Goal: Transaction & Acquisition: Book appointment/travel/reservation

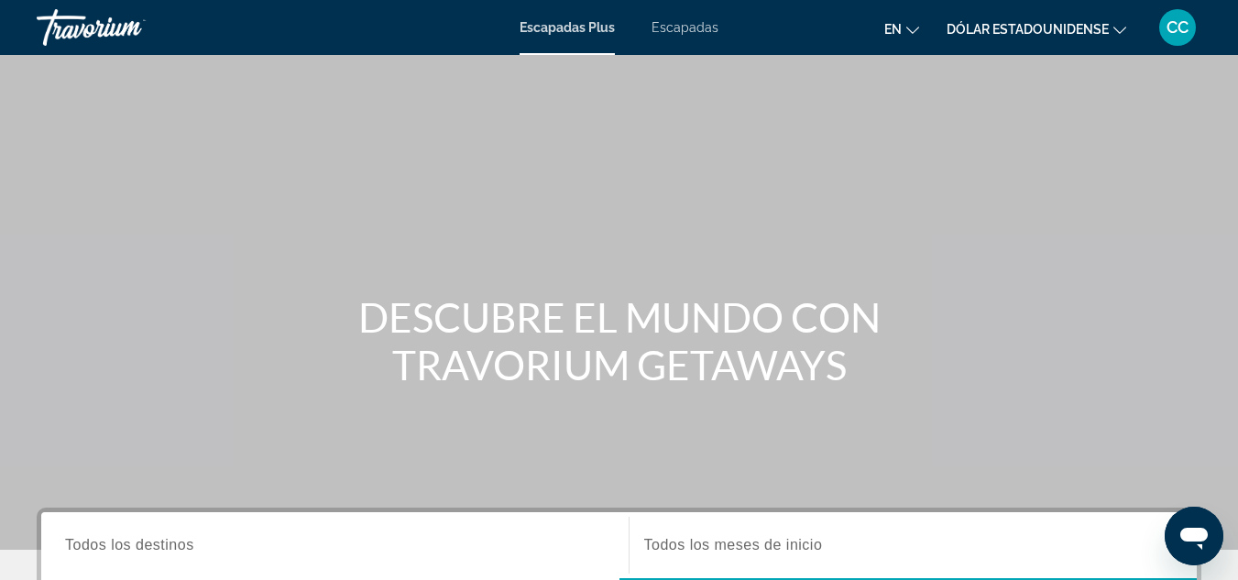
click at [850, 170] on div "Contenido principal" at bounding box center [619, 275] width 1238 height 550
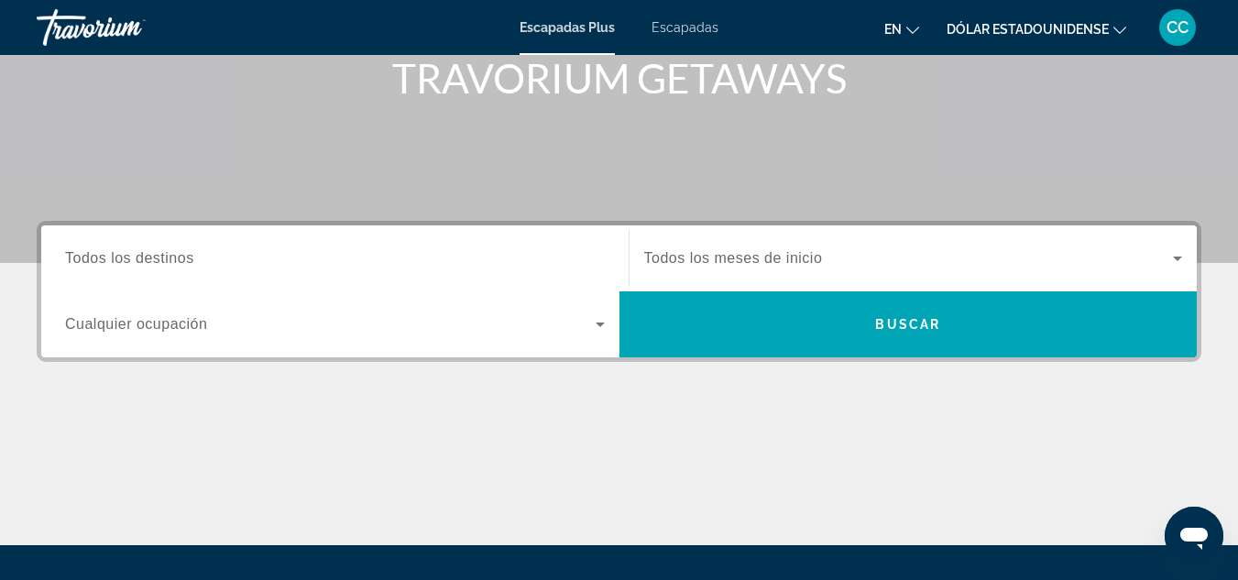
scroll to position [293, 0]
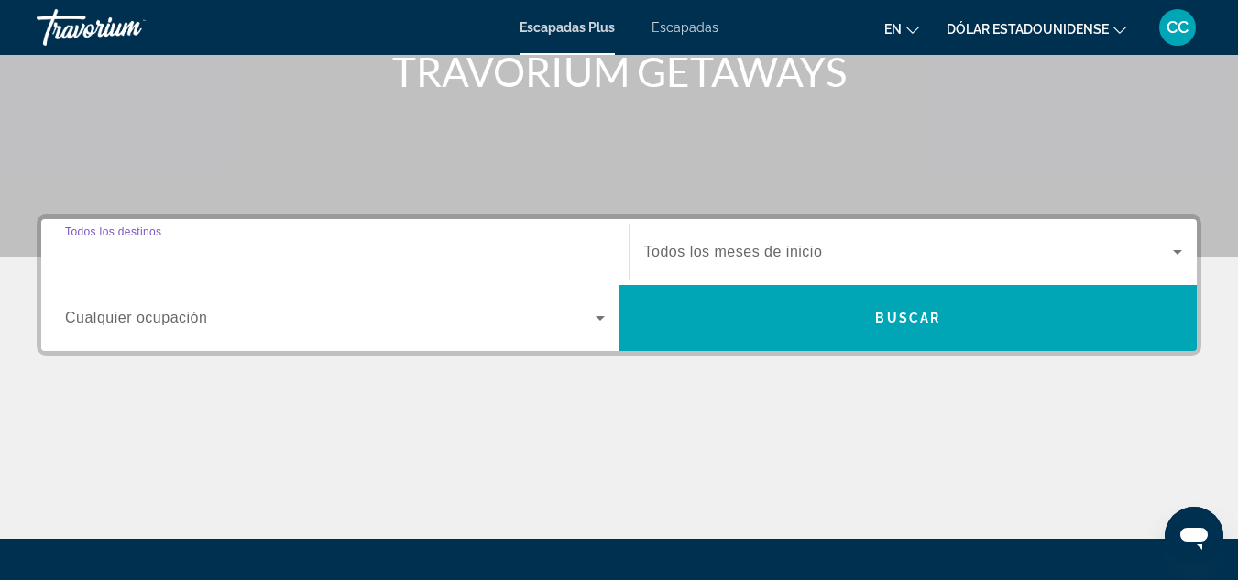
click at [233, 250] on input "Destino Todos los destinos" at bounding box center [335, 253] width 540 height 22
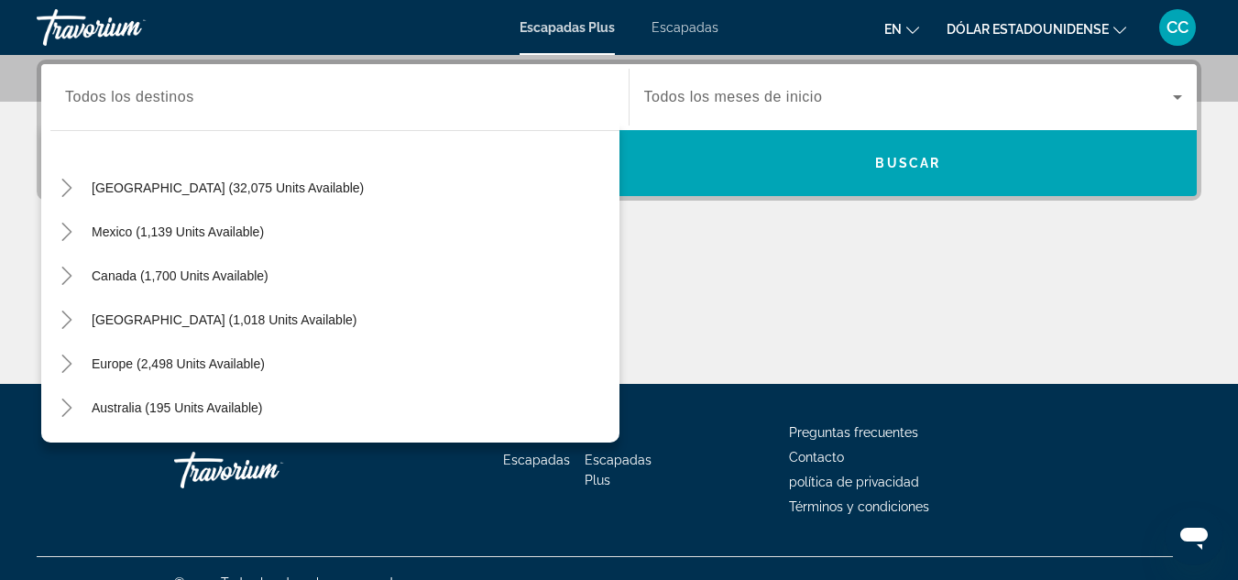
scroll to position [73, 0]
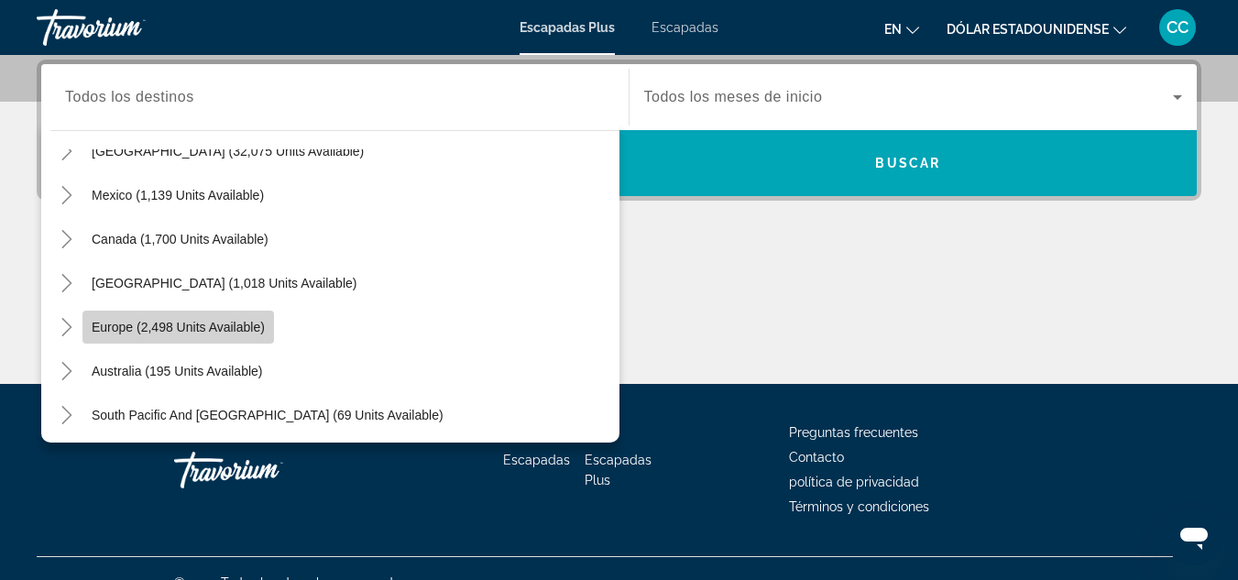
click at [150, 317] on span "Widget de búsqueda" at bounding box center [178, 327] width 192 height 44
type input "**********"
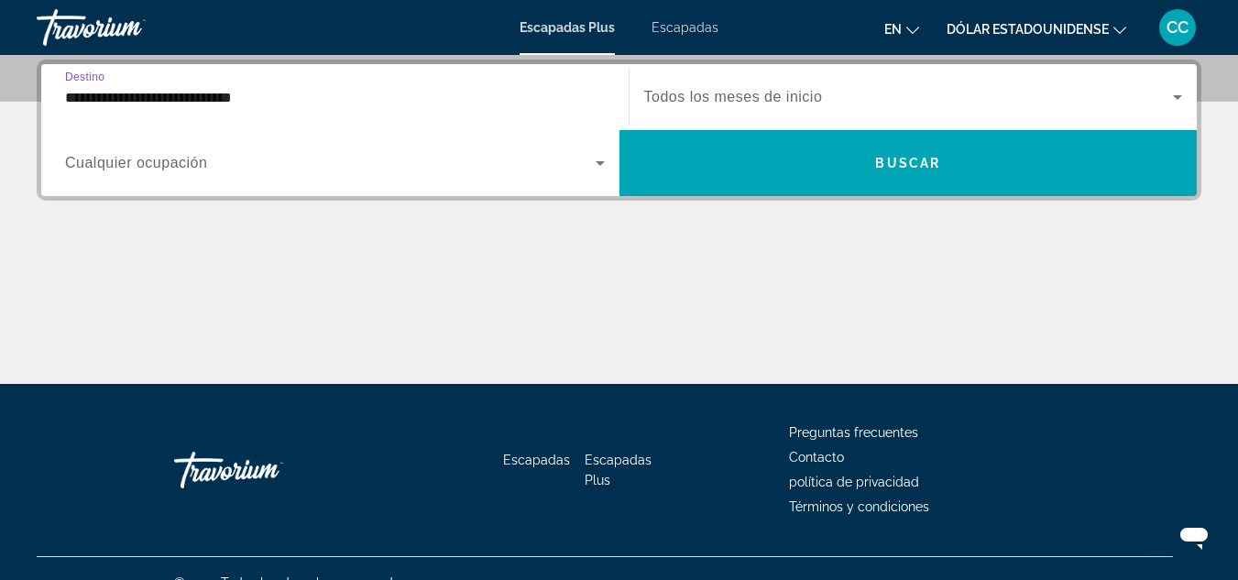
click at [717, 93] on font "Todos los meses de inicio" at bounding box center [733, 97] width 179 height 16
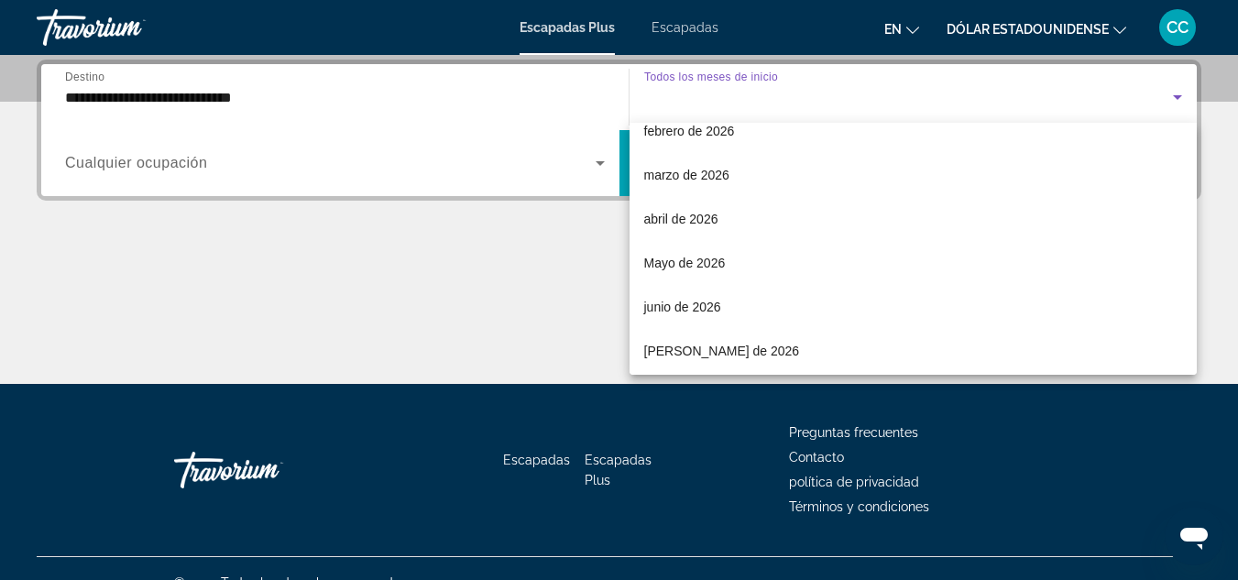
scroll to position [293, 0]
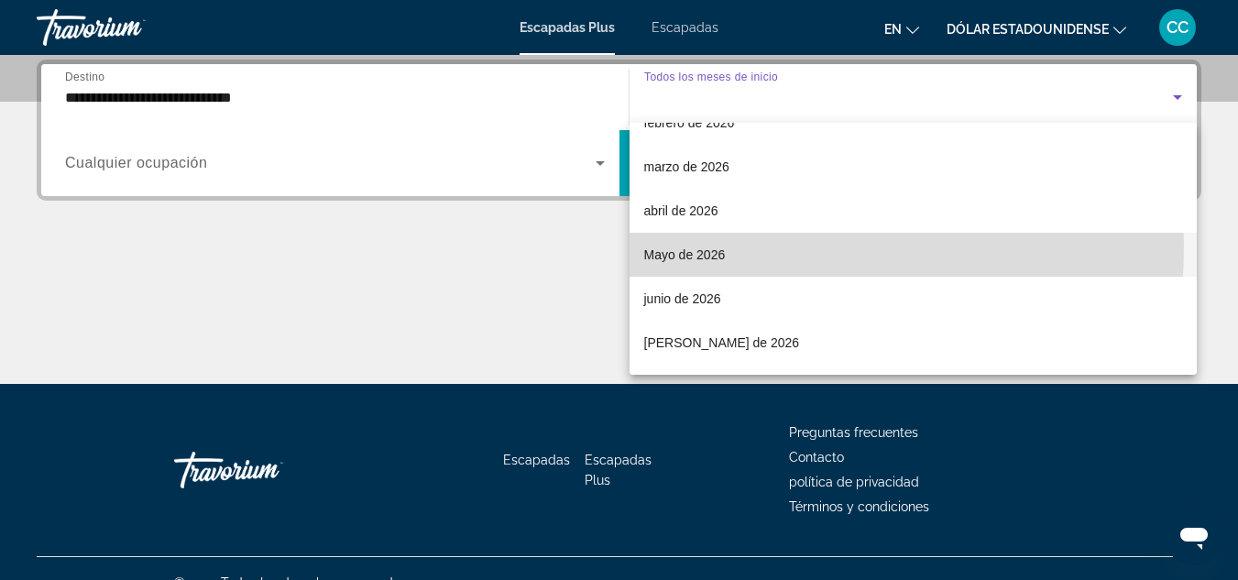
click at [716, 247] on span "Mayo de 2026" at bounding box center [685, 255] width 82 height 22
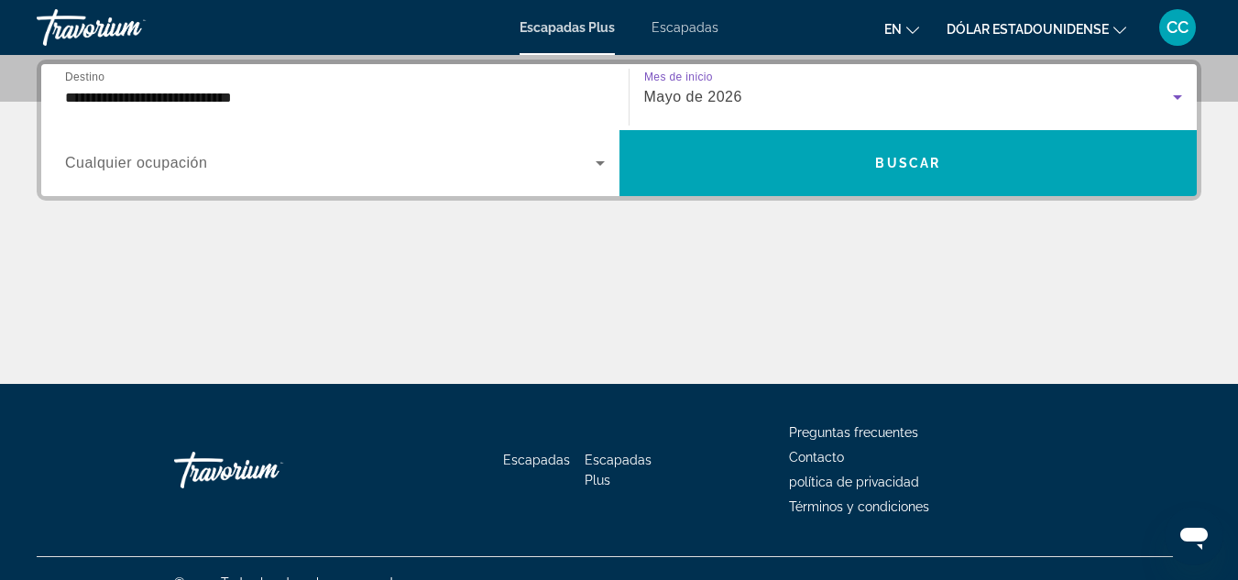
click at [296, 172] on span "Widget de búsqueda" at bounding box center [330, 163] width 531 height 22
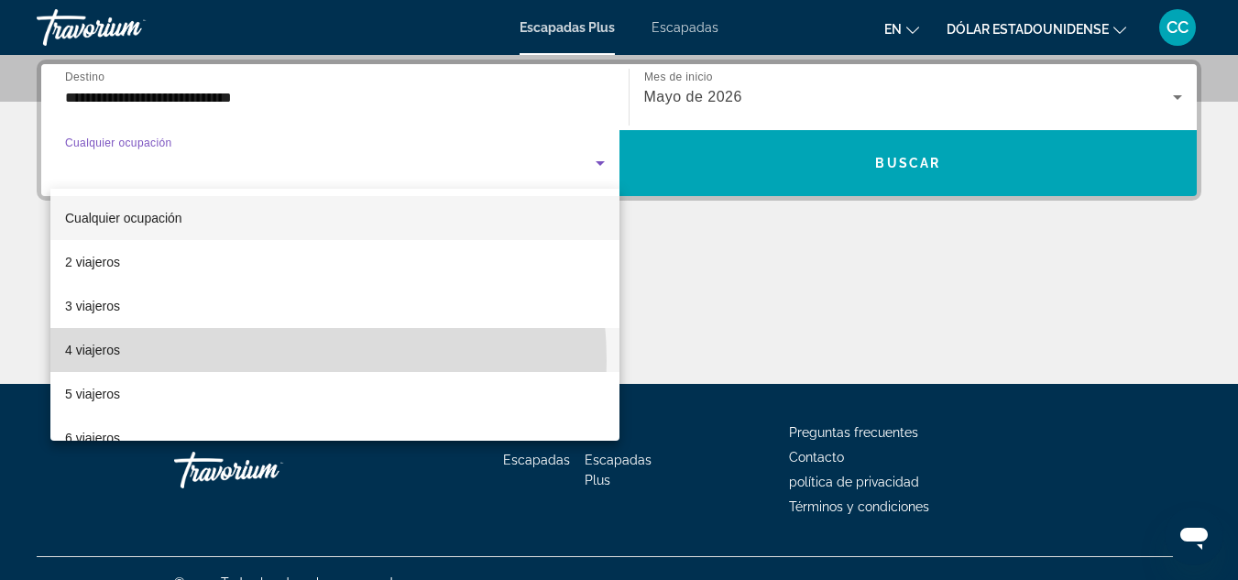
click at [216, 361] on mat-option "4 viajeros" at bounding box center [334, 350] width 569 height 44
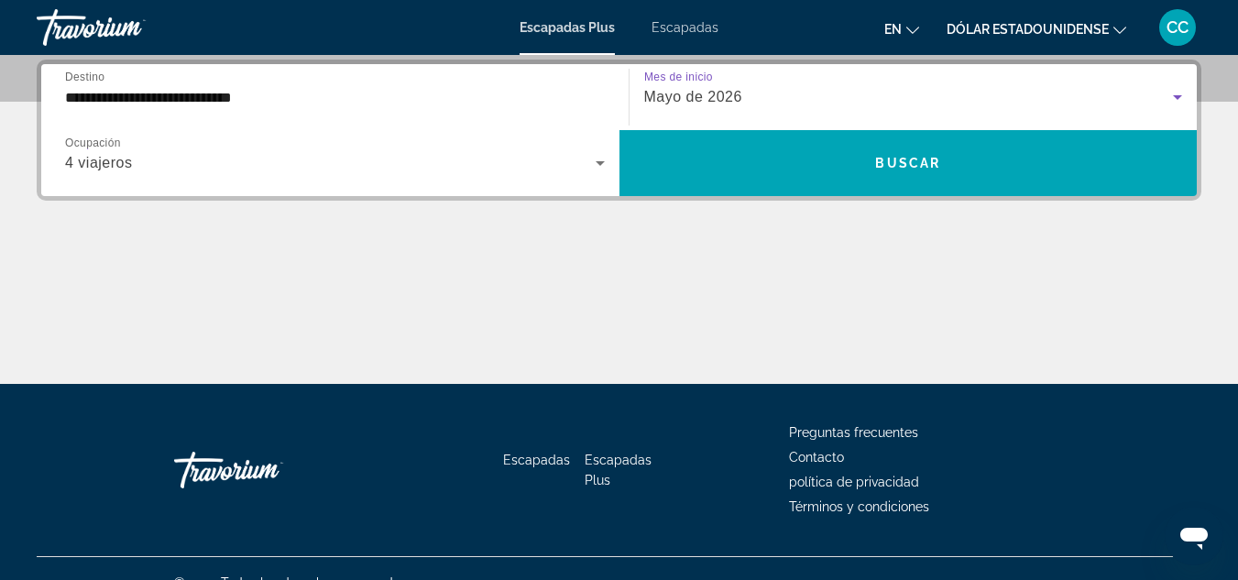
click at [710, 93] on span "Mayo de 2026" at bounding box center [693, 97] width 98 height 16
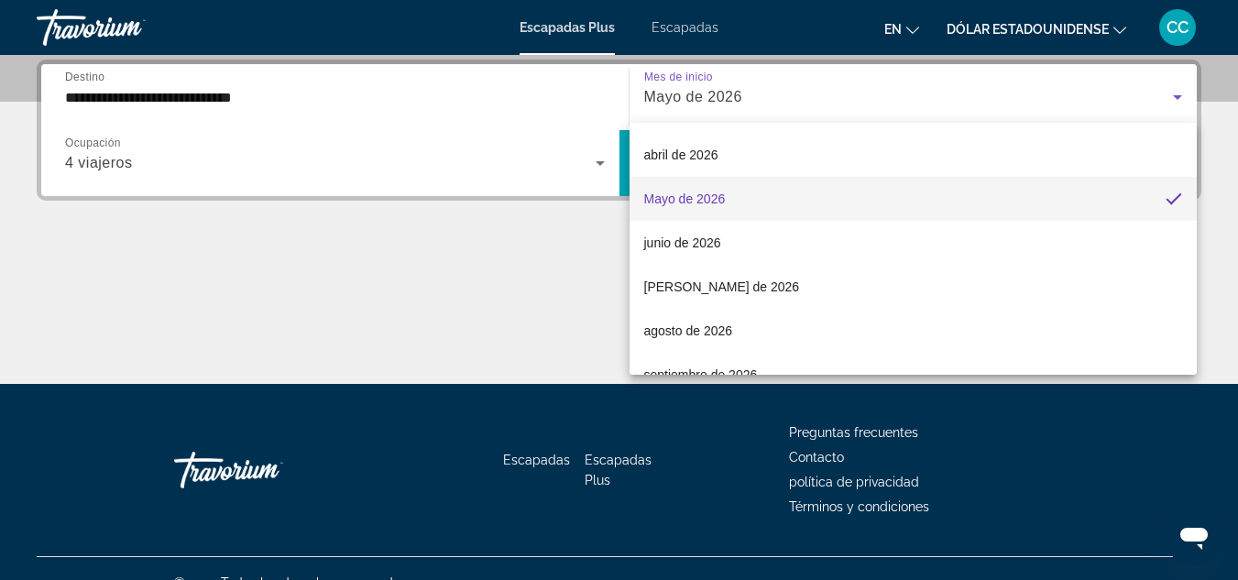
scroll to position [379, 0]
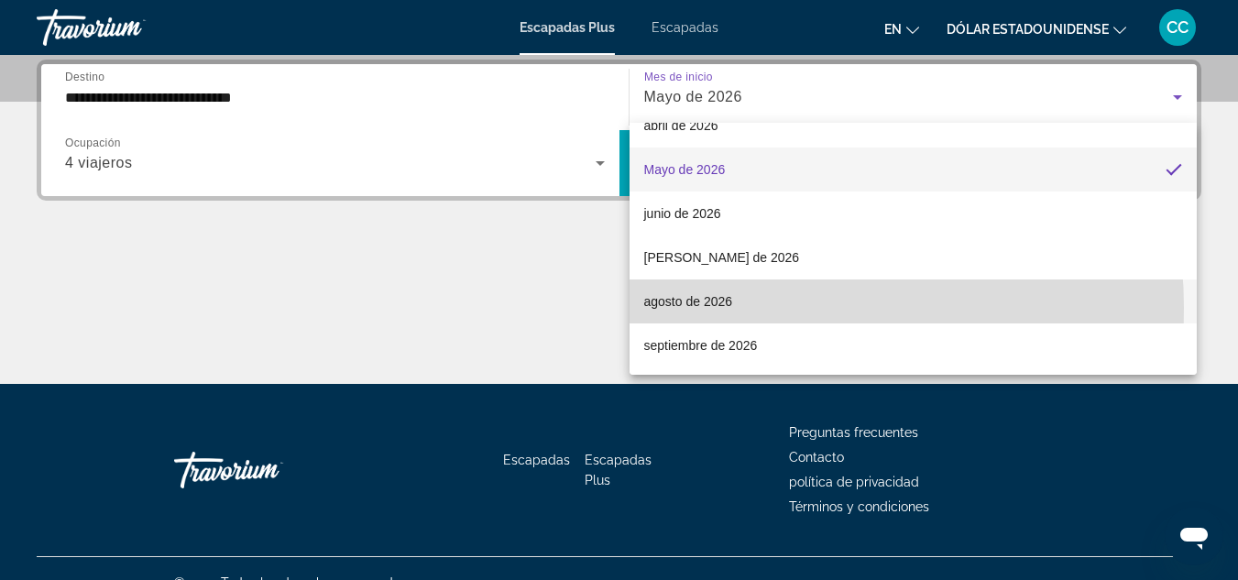
click at [746, 308] on mat-option "agosto de 2026" at bounding box center [914, 302] width 568 height 44
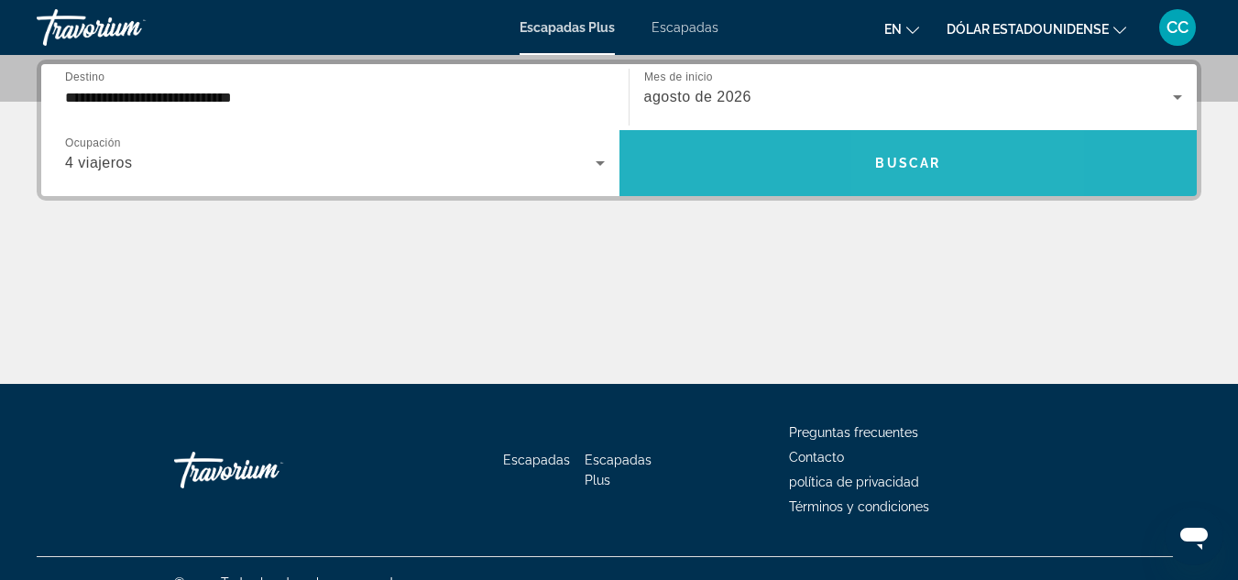
click at [945, 164] on span "Widget de búsqueda" at bounding box center [909, 163] width 578 height 44
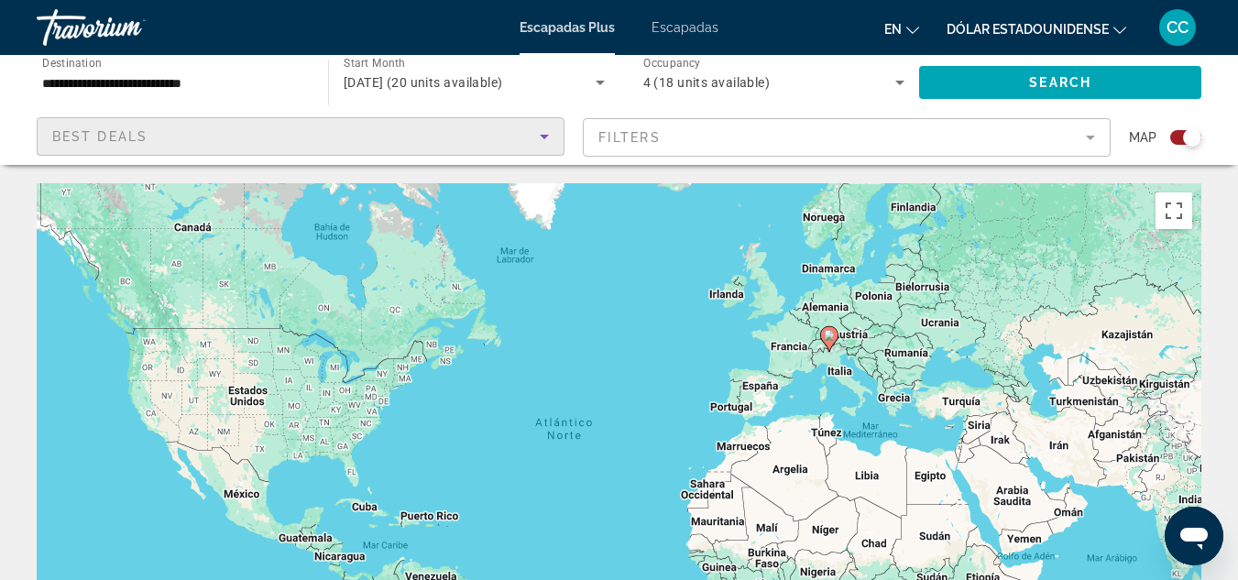
click at [543, 137] on icon "Sort by" at bounding box center [544, 137] width 9 height 5
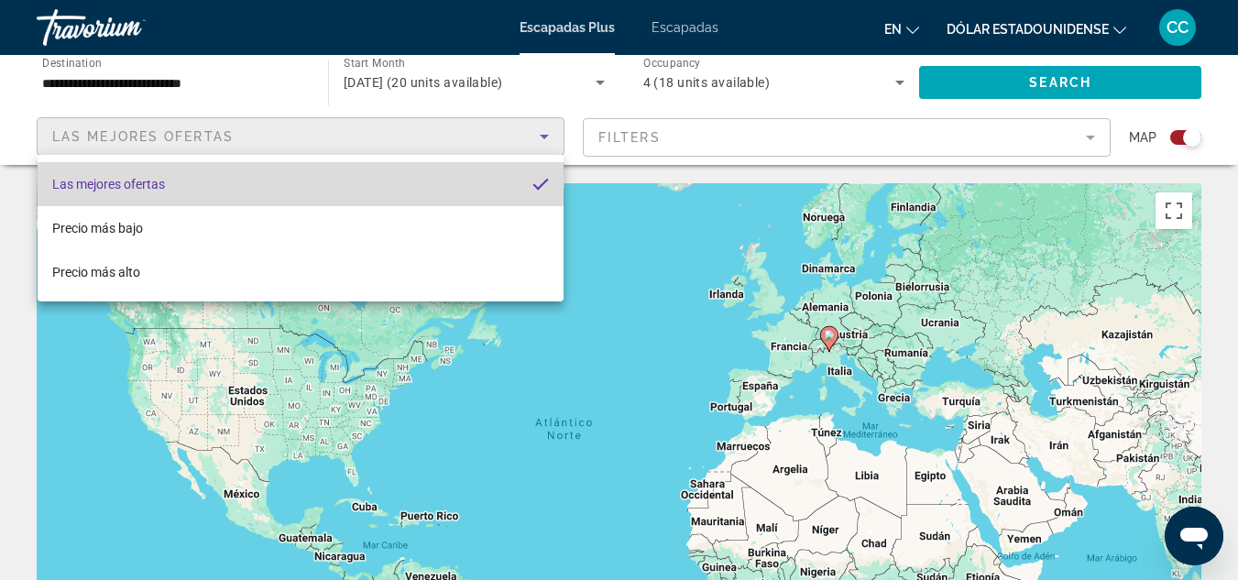
click at [174, 177] on mat-option "Las mejores ofertas" at bounding box center [301, 184] width 526 height 44
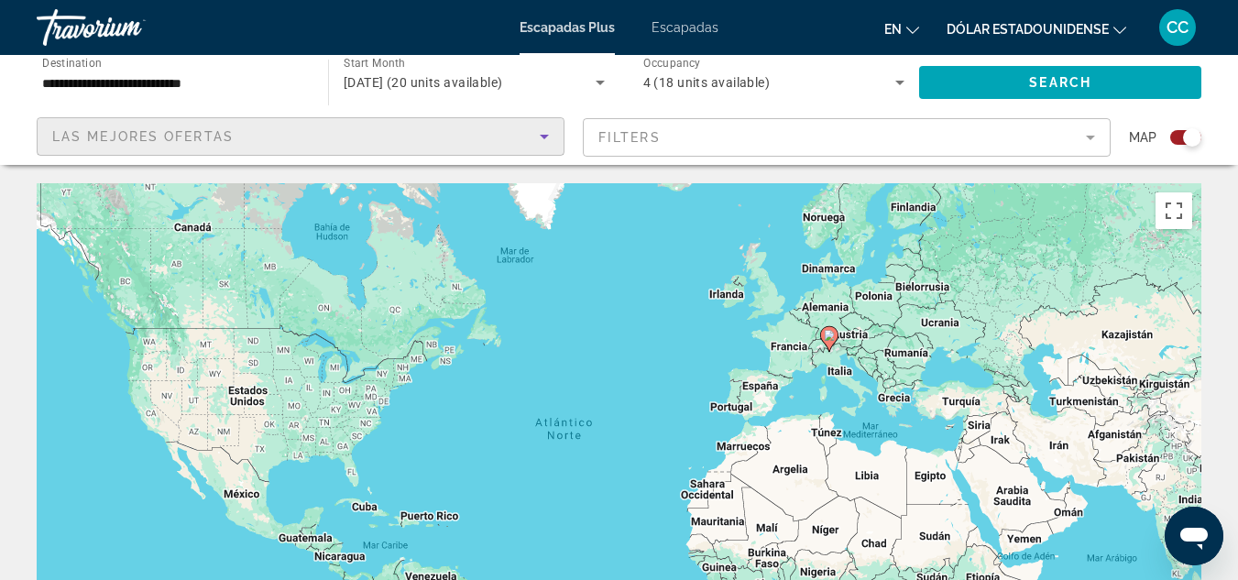
click at [634, 131] on mat-form-field "Filters" at bounding box center [847, 137] width 528 height 38
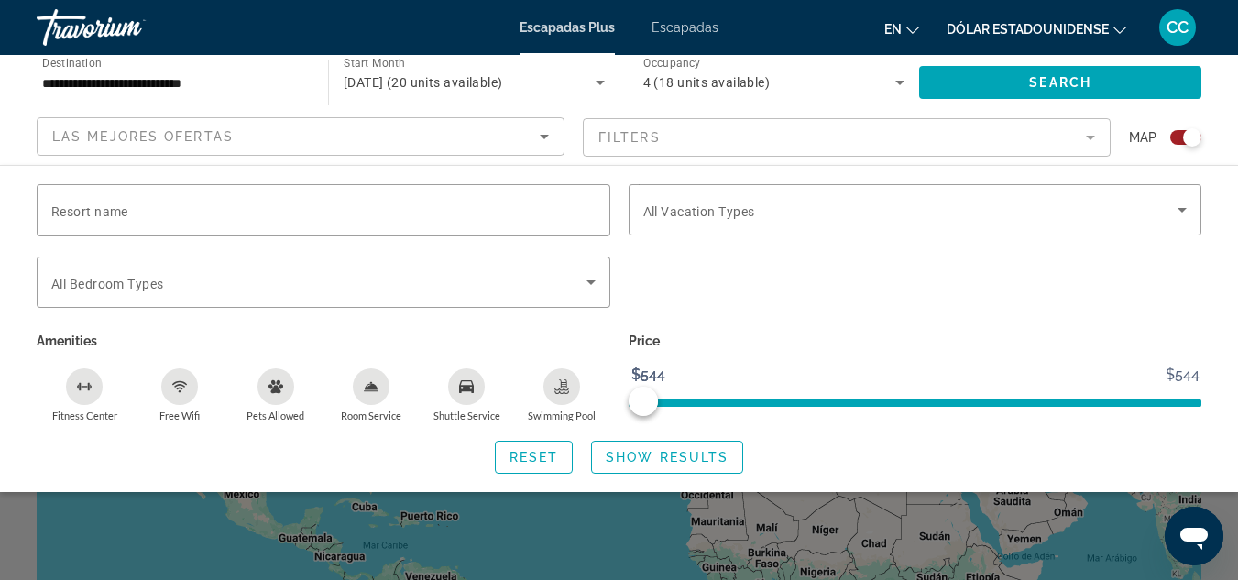
click at [1089, 137] on mat-form-field "Filters" at bounding box center [847, 137] width 528 height 38
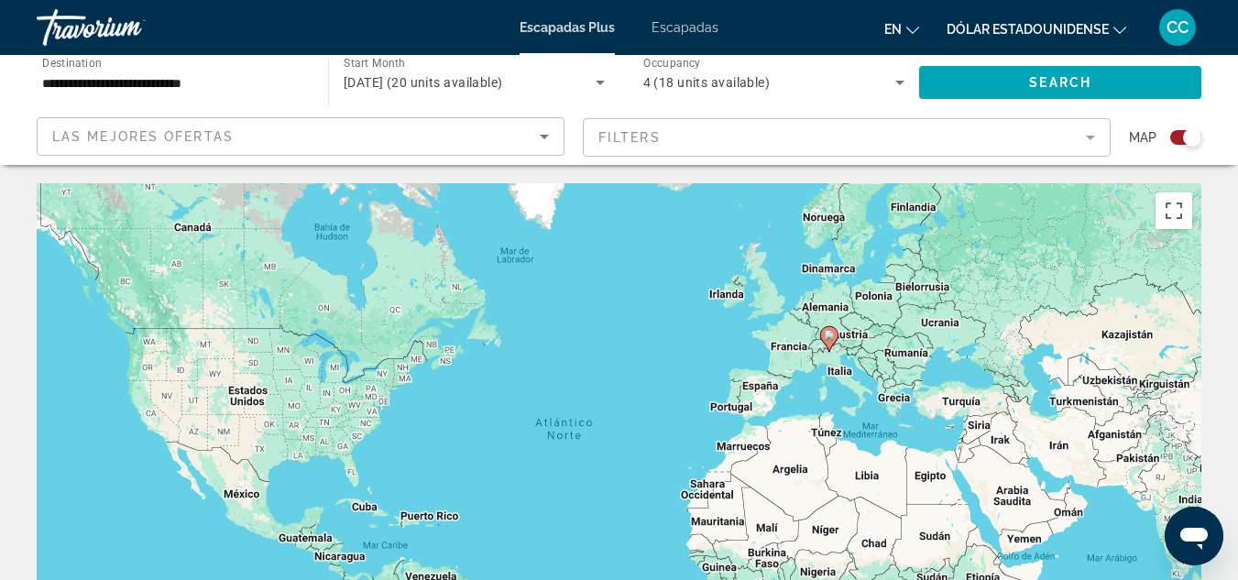
click at [894, 81] on icon "Search widget" at bounding box center [900, 82] width 22 height 22
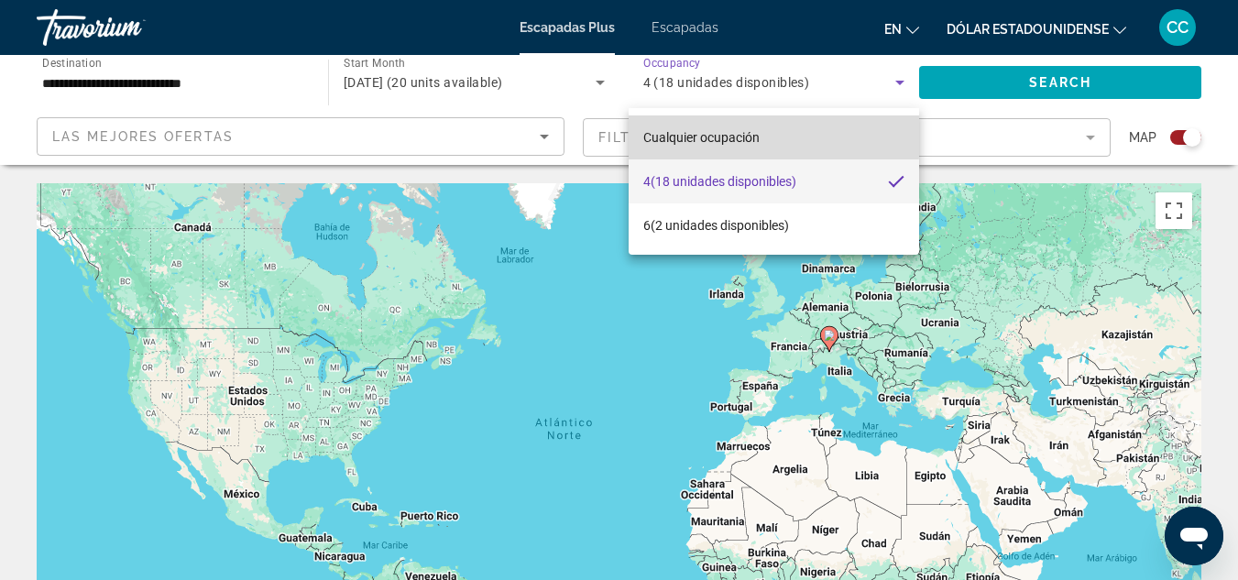
click at [724, 131] on font "Cualquier ocupación" at bounding box center [701, 137] width 116 height 15
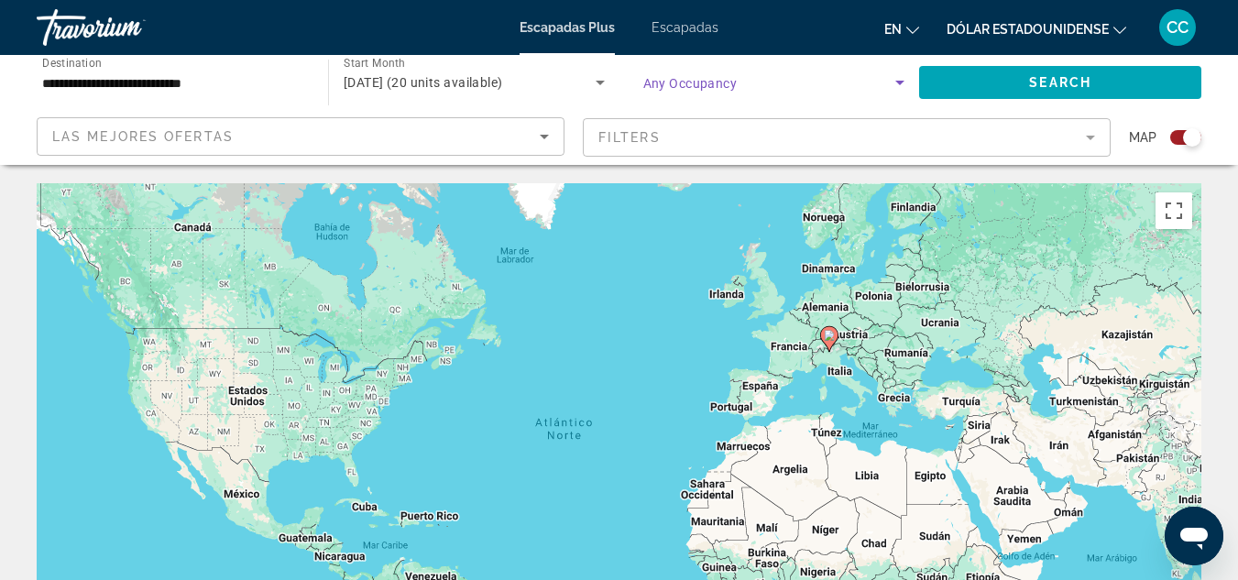
click at [893, 82] on icon "Search widget" at bounding box center [900, 82] width 22 height 22
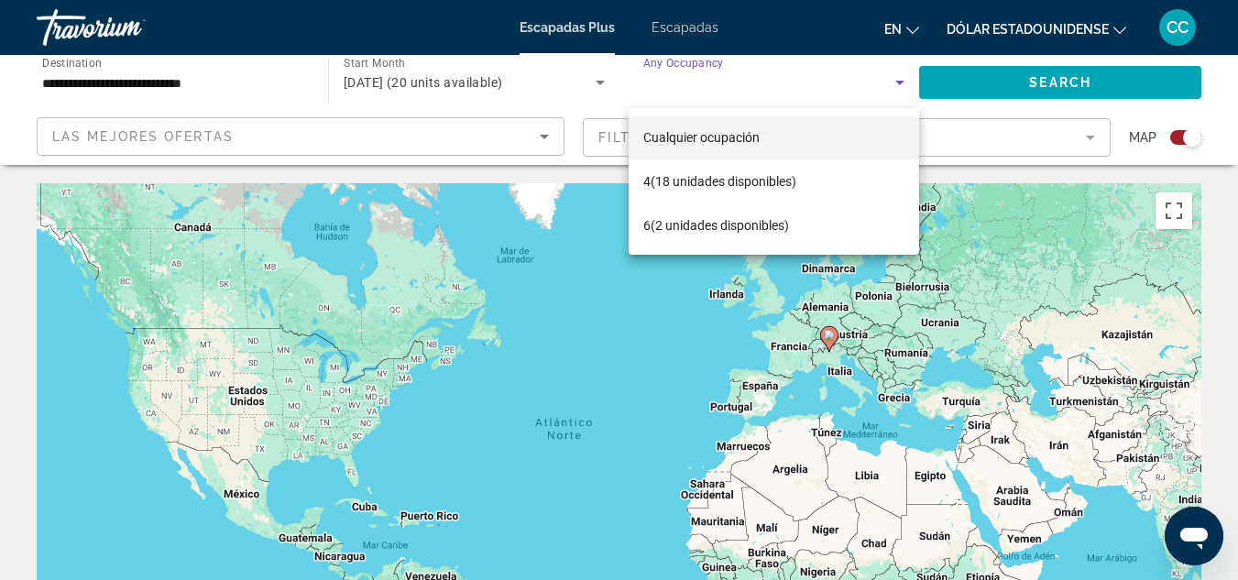
click at [834, 138] on mat-option "Cualquier ocupación" at bounding box center [774, 137] width 291 height 44
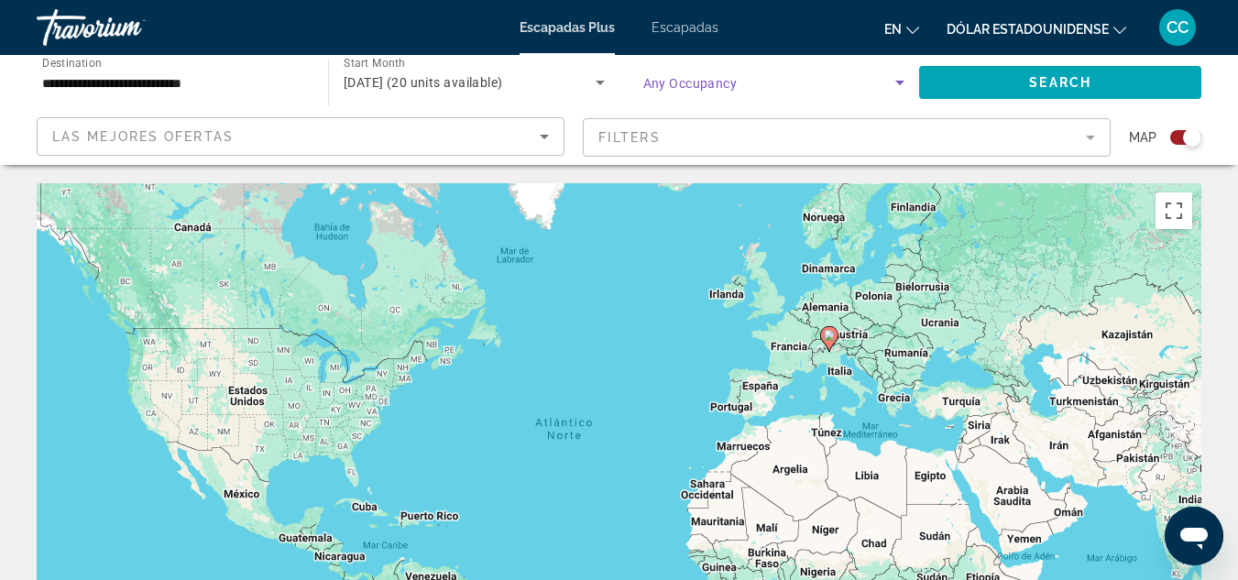
click at [217, 86] on input "**********" at bounding box center [173, 83] width 262 height 22
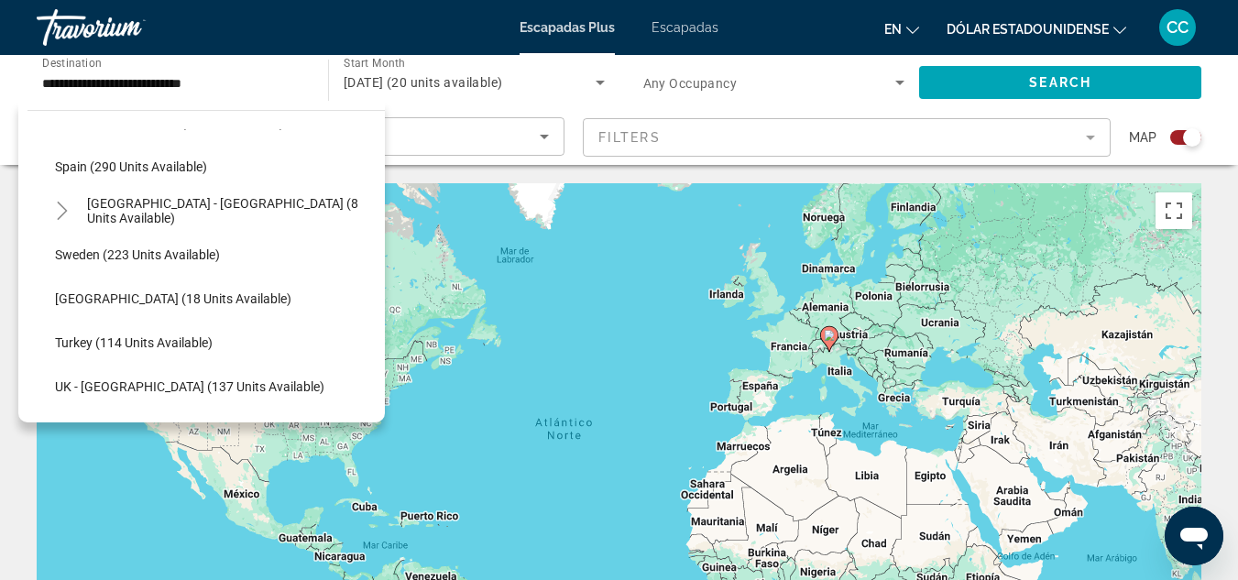
scroll to position [879, 0]
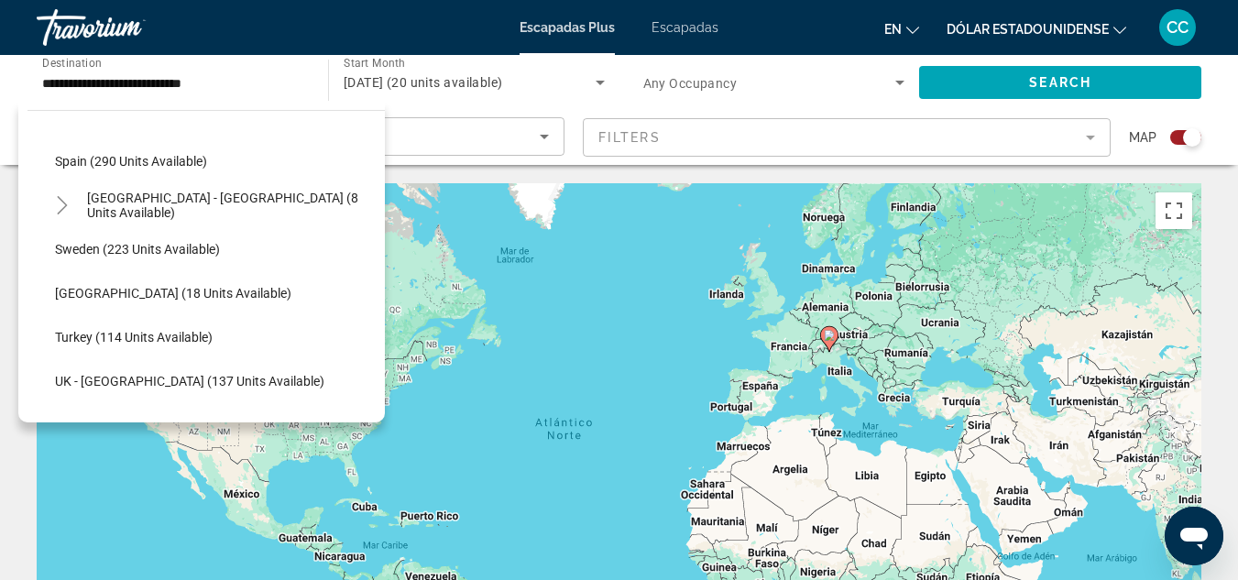
click at [705, 23] on font "Escapadas" at bounding box center [685, 27] width 67 height 15
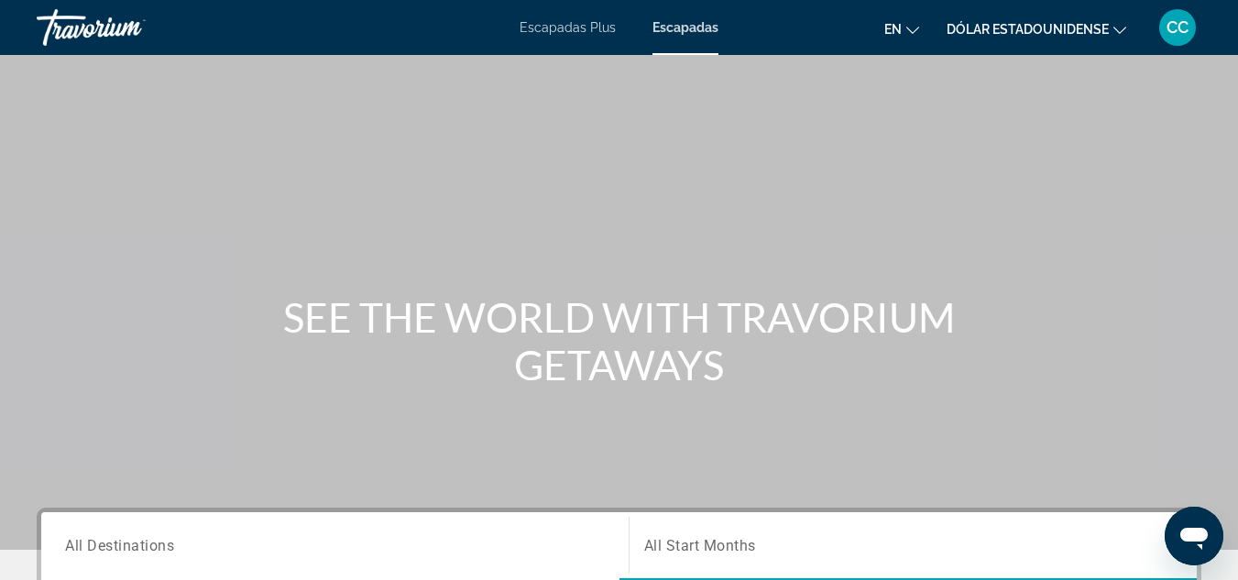
click at [914, 27] on icon "Cambiar idioma" at bounding box center [912, 30] width 13 height 13
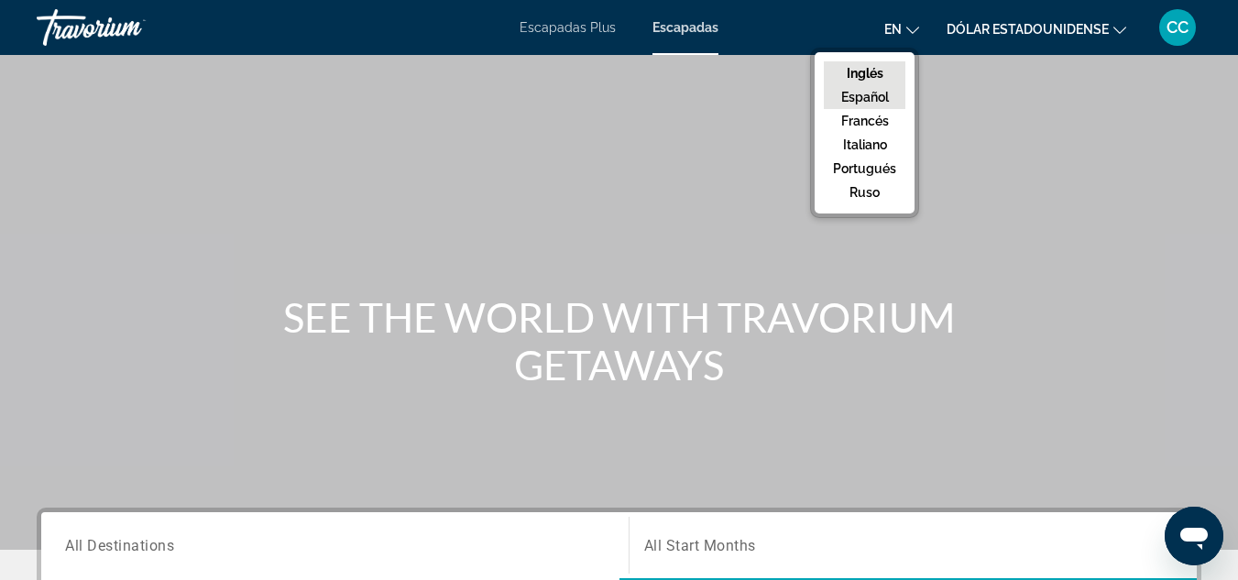
click at [886, 96] on font "Español" at bounding box center [865, 97] width 48 height 15
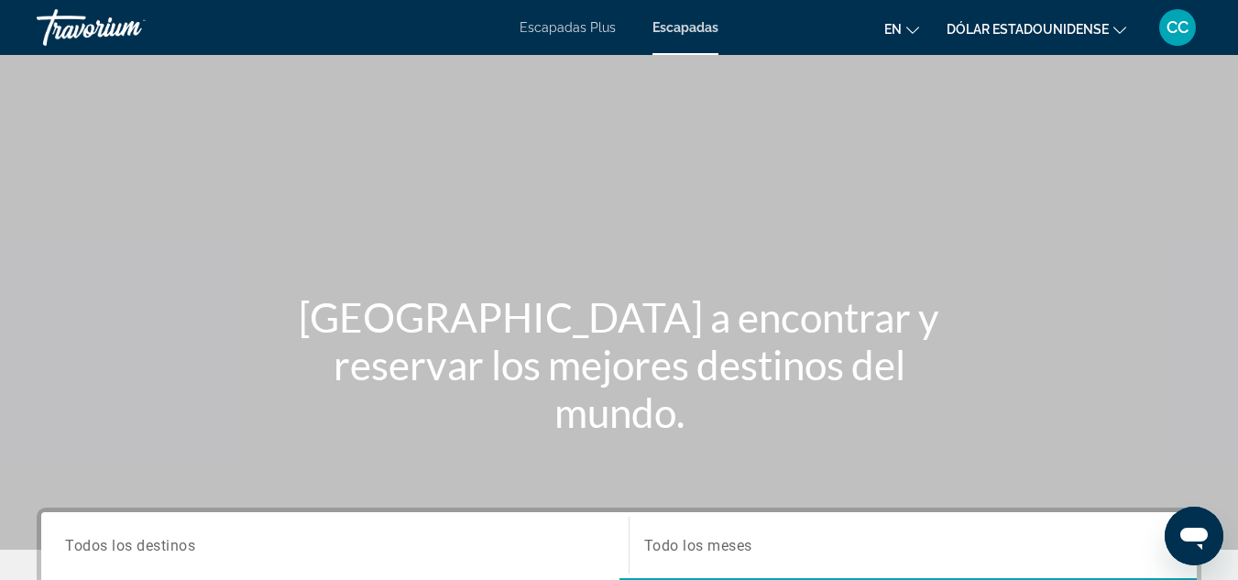
click at [1117, 29] on icon "Cambiar moneda" at bounding box center [1120, 30] width 13 height 13
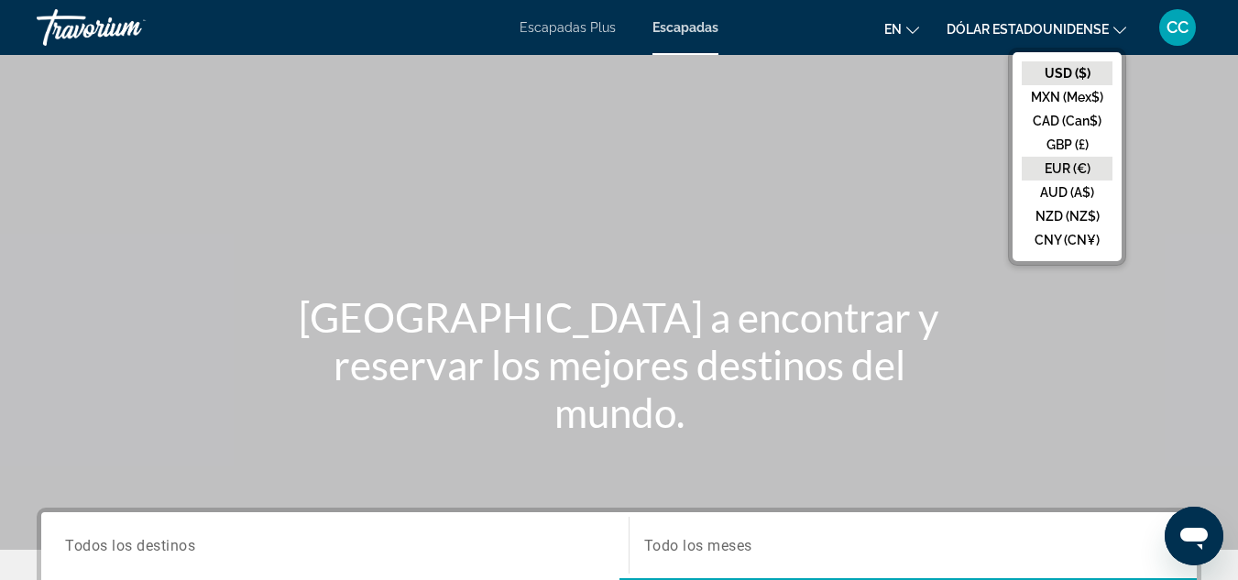
click at [1055, 173] on button "EUR (€)" at bounding box center [1067, 169] width 91 height 24
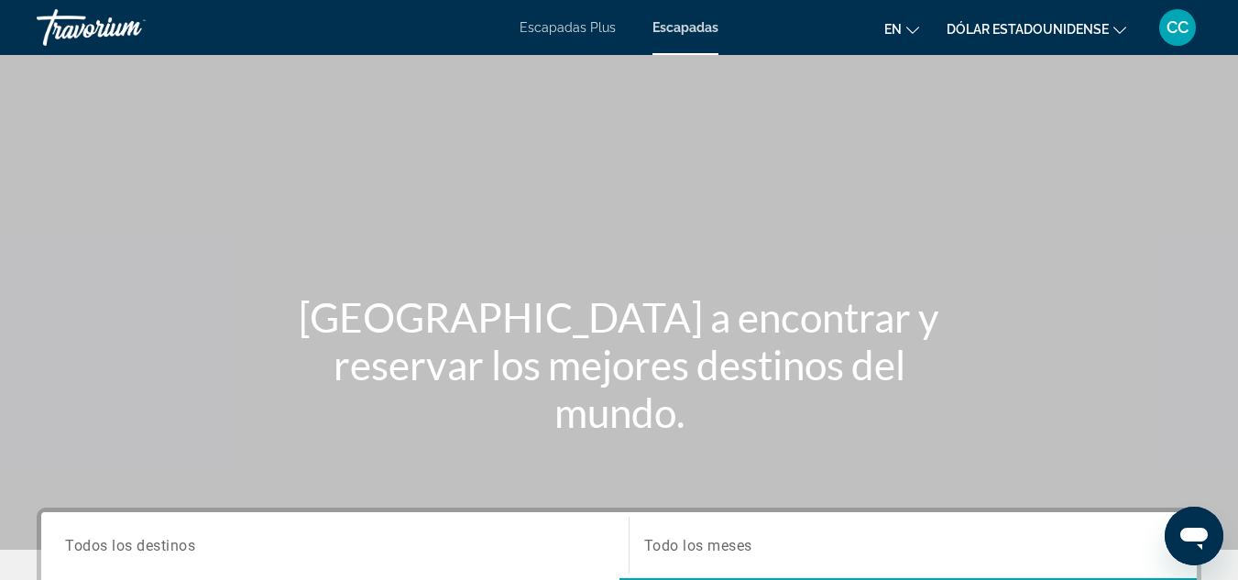
click at [911, 30] on icon "Cambiar idioma" at bounding box center [912, 30] width 13 height 13
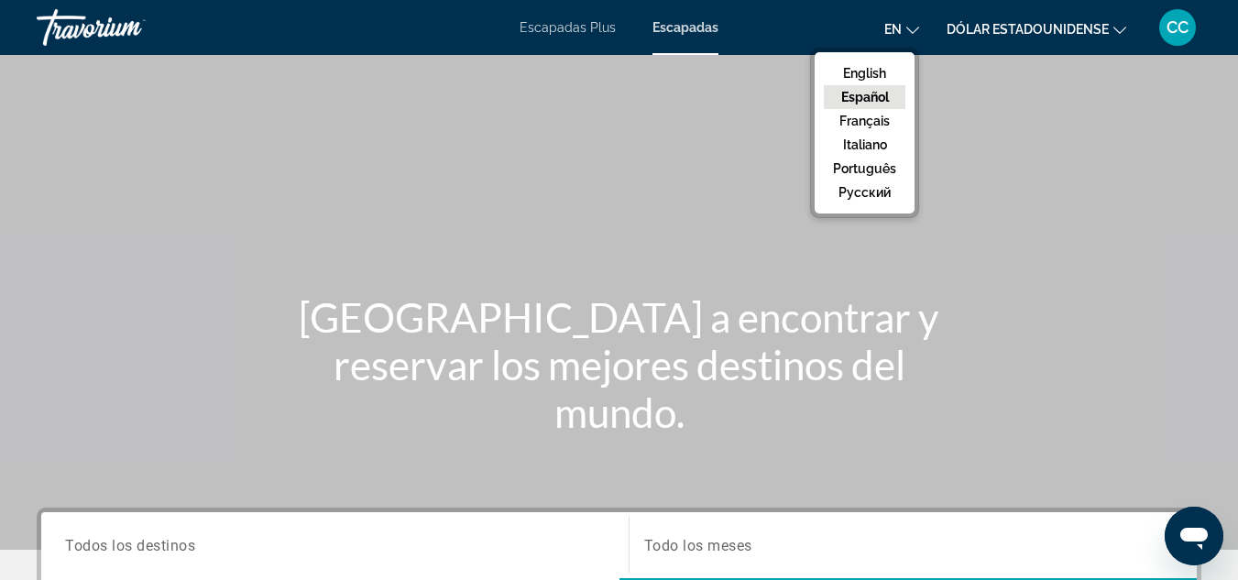
click at [890, 99] on button "Español" at bounding box center [865, 97] width 82 height 24
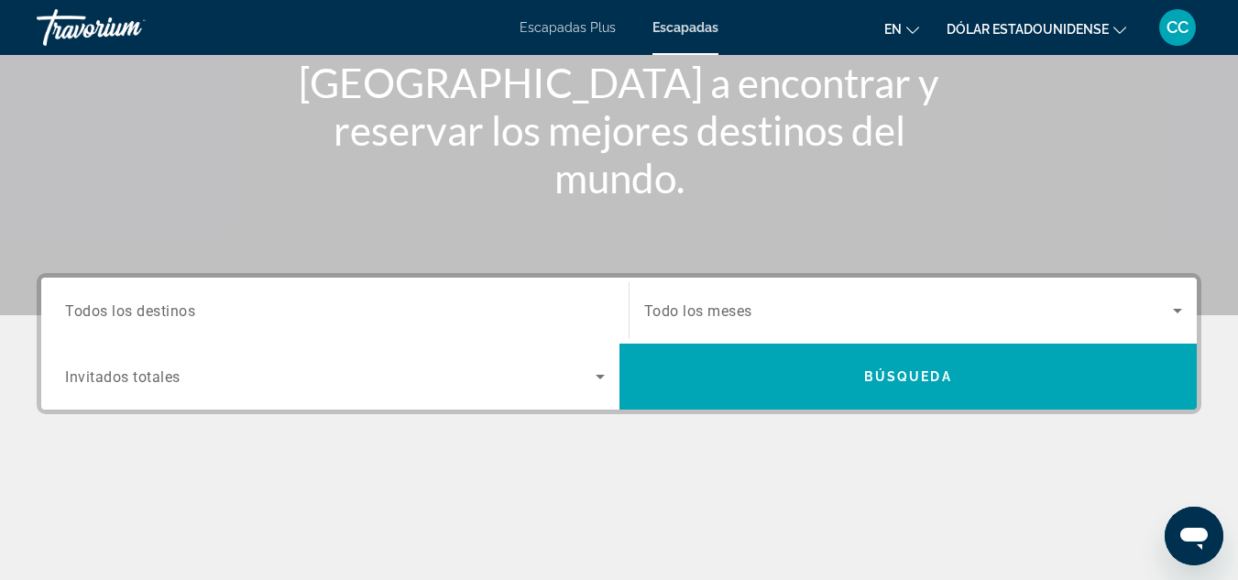
scroll to position [257, 0]
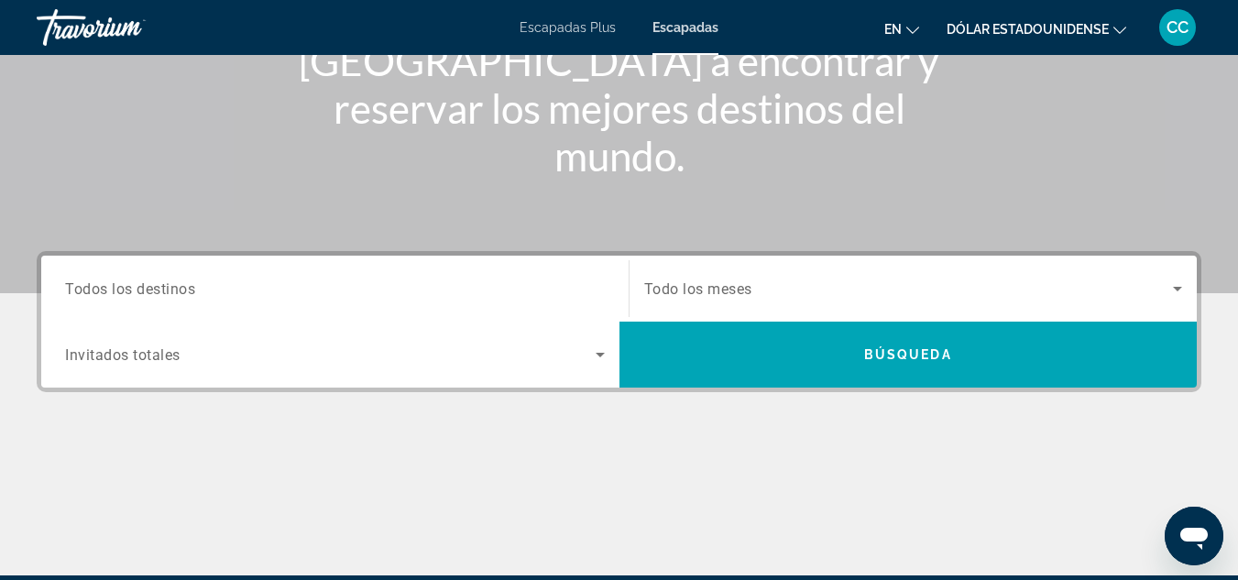
click at [272, 277] on div "Search widget" at bounding box center [335, 289] width 540 height 52
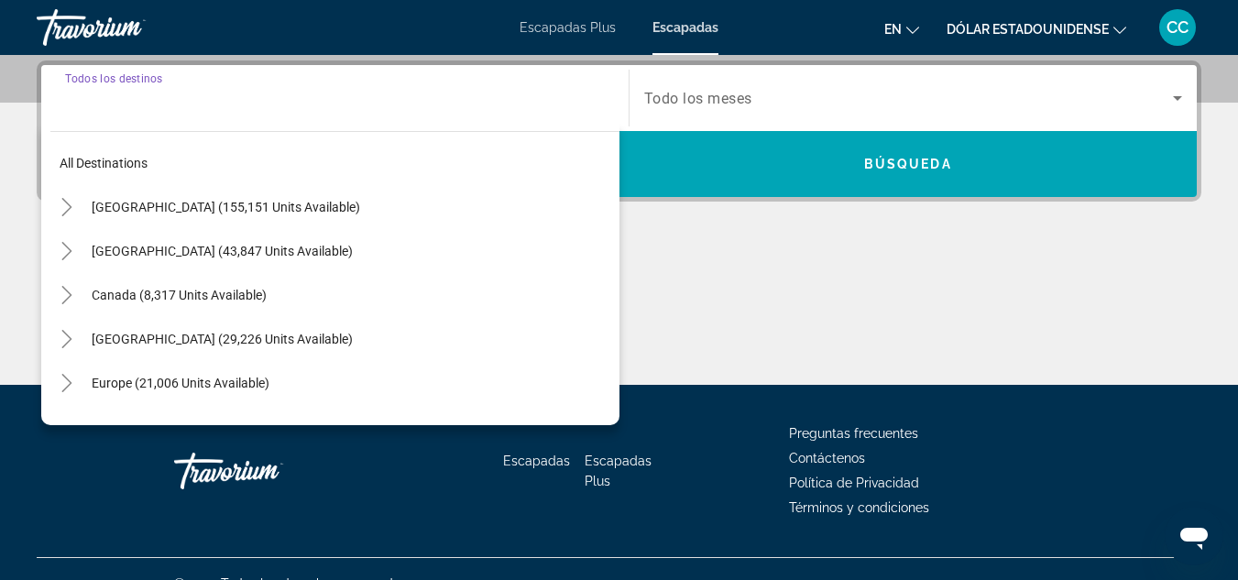
scroll to position [448, 0]
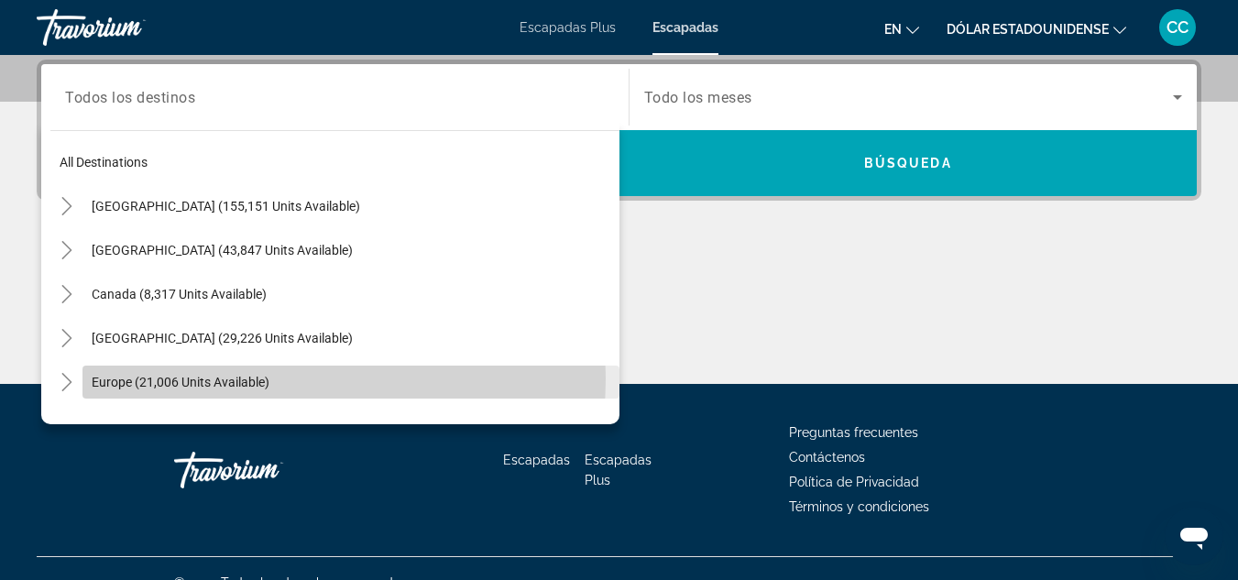
click at [256, 379] on span "Europe (21,006 units available)" at bounding box center [181, 382] width 178 height 15
type input "**********"
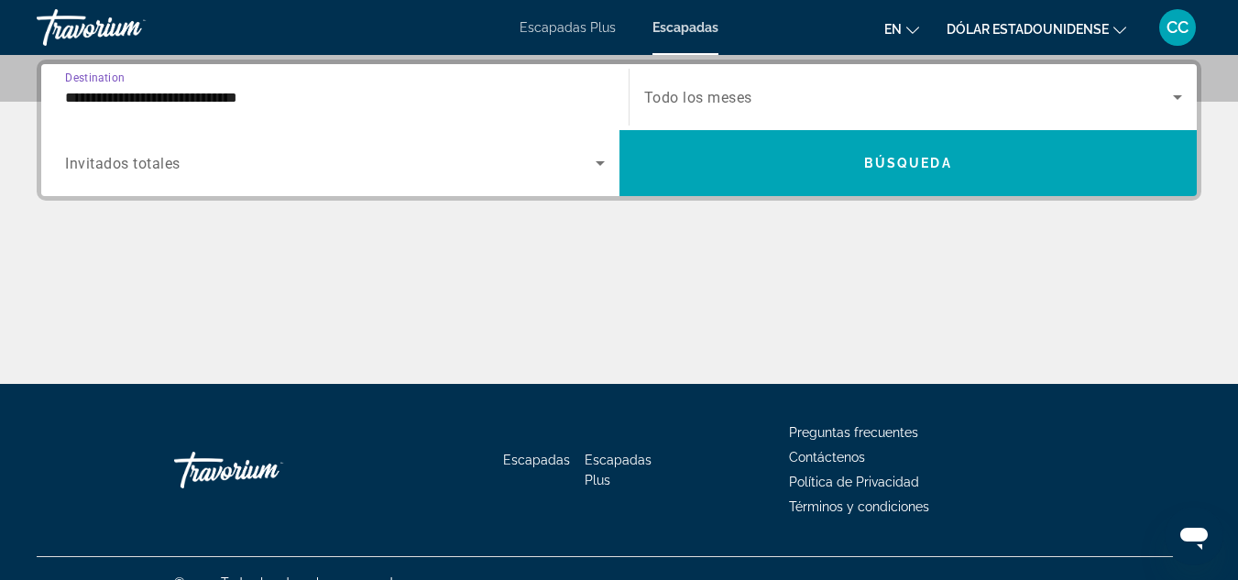
click at [599, 161] on icon "Search widget" at bounding box center [600, 163] width 9 height 5
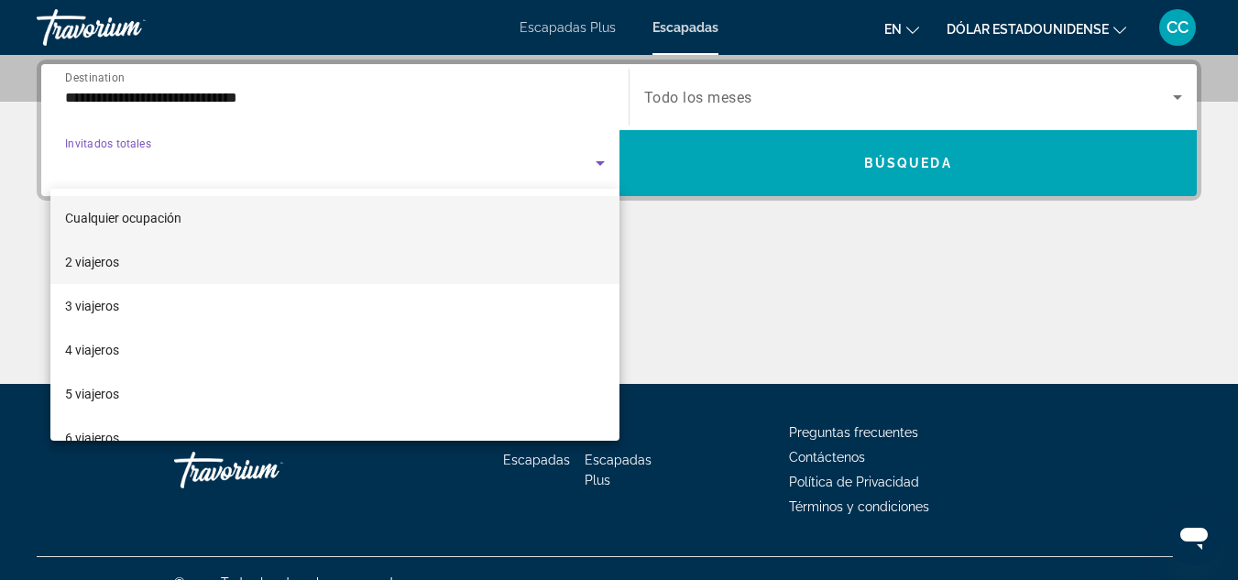
click at [200, 253] on mat-option "2 viajeros" at bounding box center [334, 262] width 569 height 44
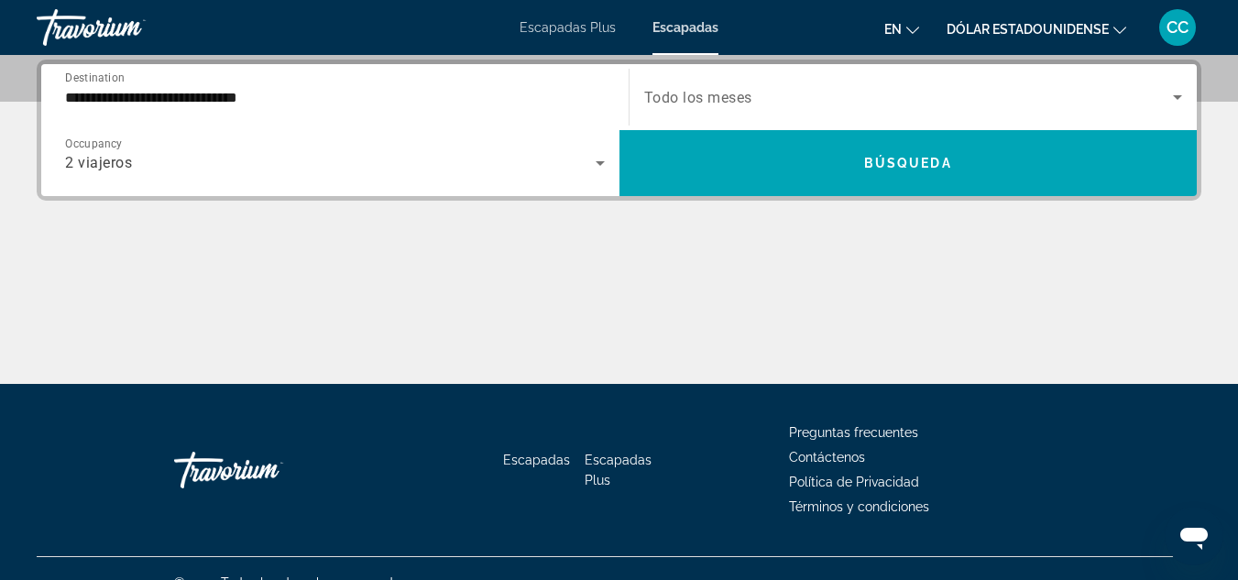
click at [726, 95] on span "Todo los meses" at bounding box center [698, 97] width 108 height 17
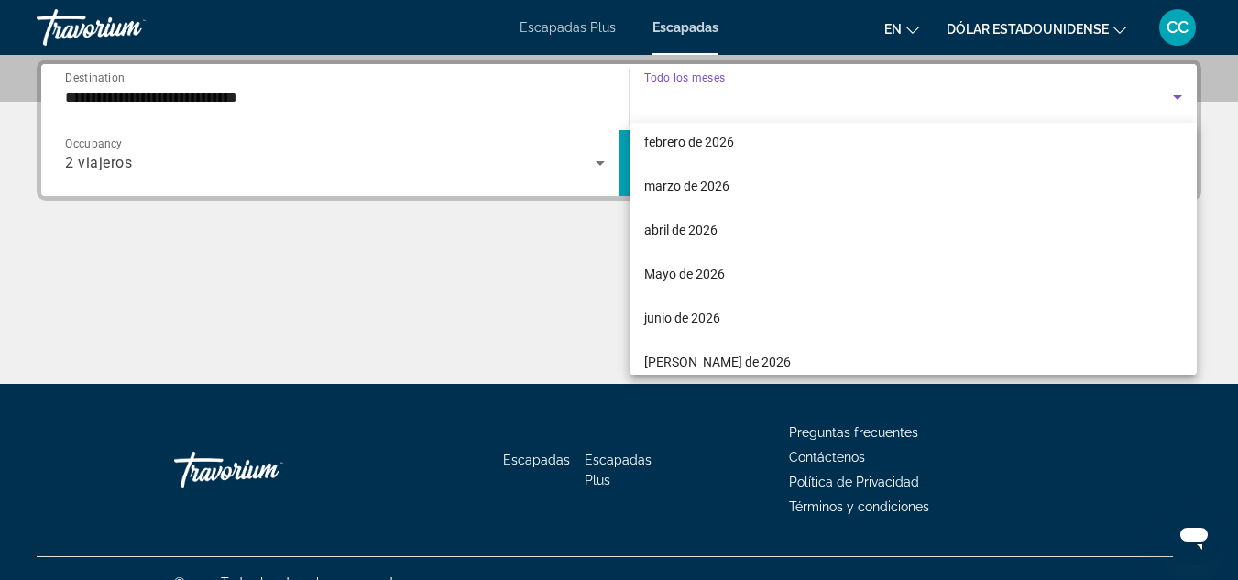
scroll to position [293, 0]
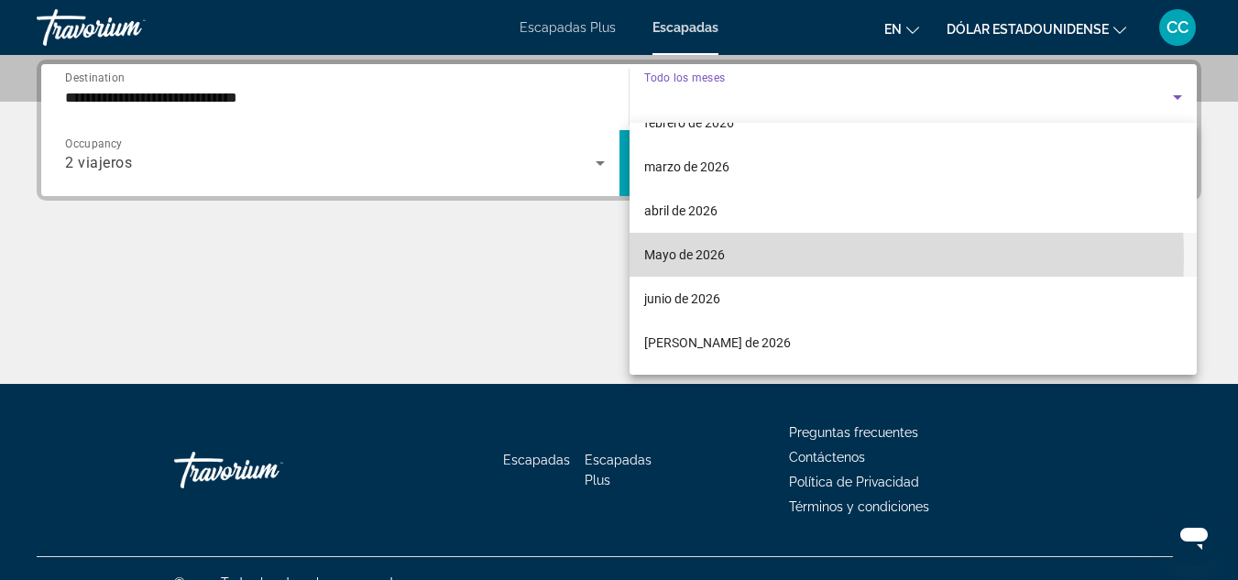
click at [684, 259] on font "Mayo de 2026" at bounding box center [684, 254] width 81 height 15
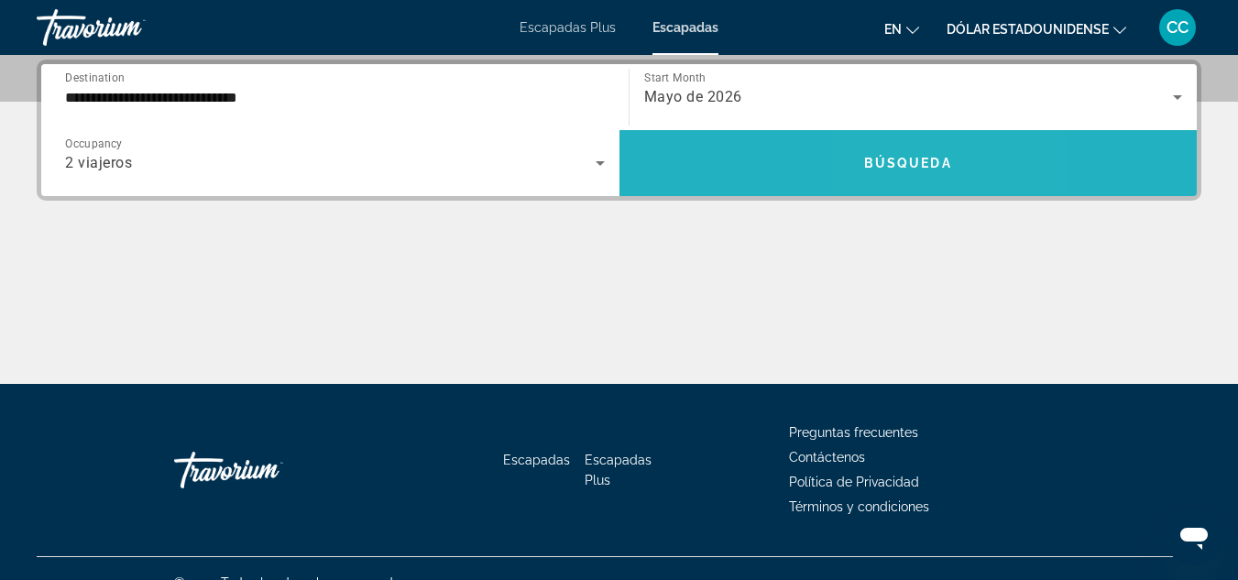
click at [900, 174] on span "Search widget" at bounding box center [909, 163] width 578 height 44
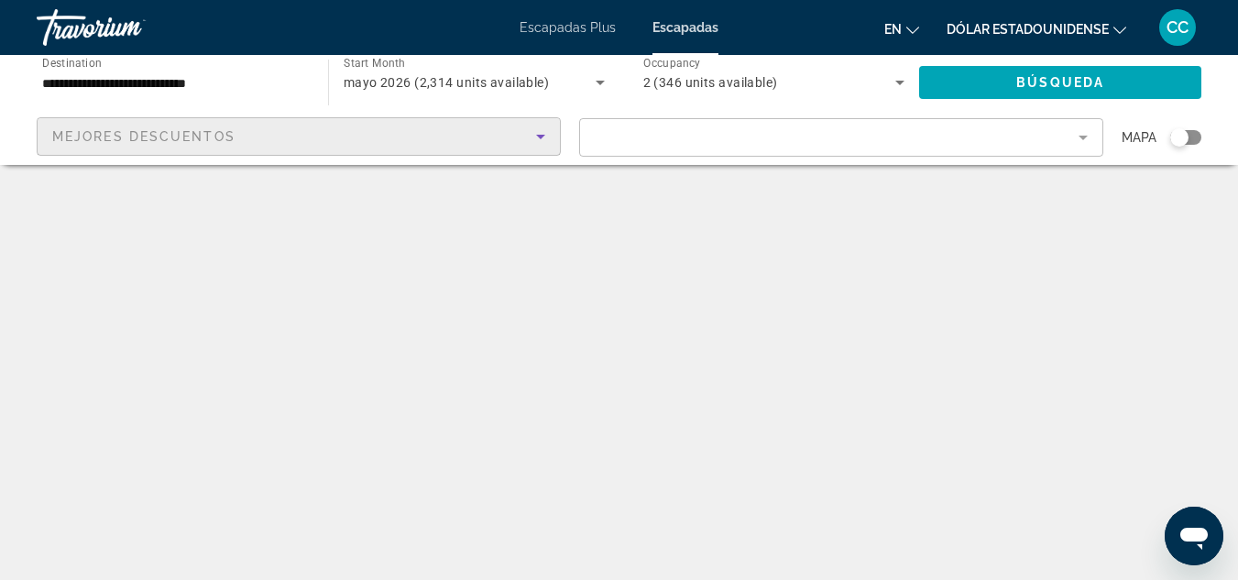
click at [546, 135] on icon "Sort by" at bounding box center [541, 137] width 22 height 22
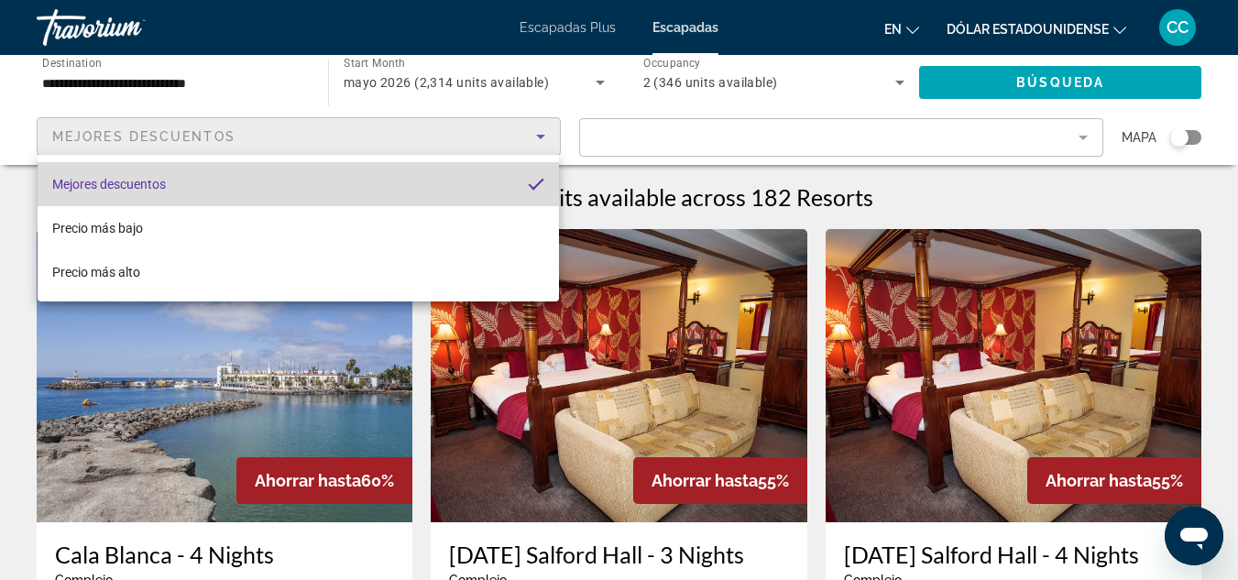
click at [374, 175] on mat-option "Mejores descuentos" at bounding box center [298, 184] width 521 height 44
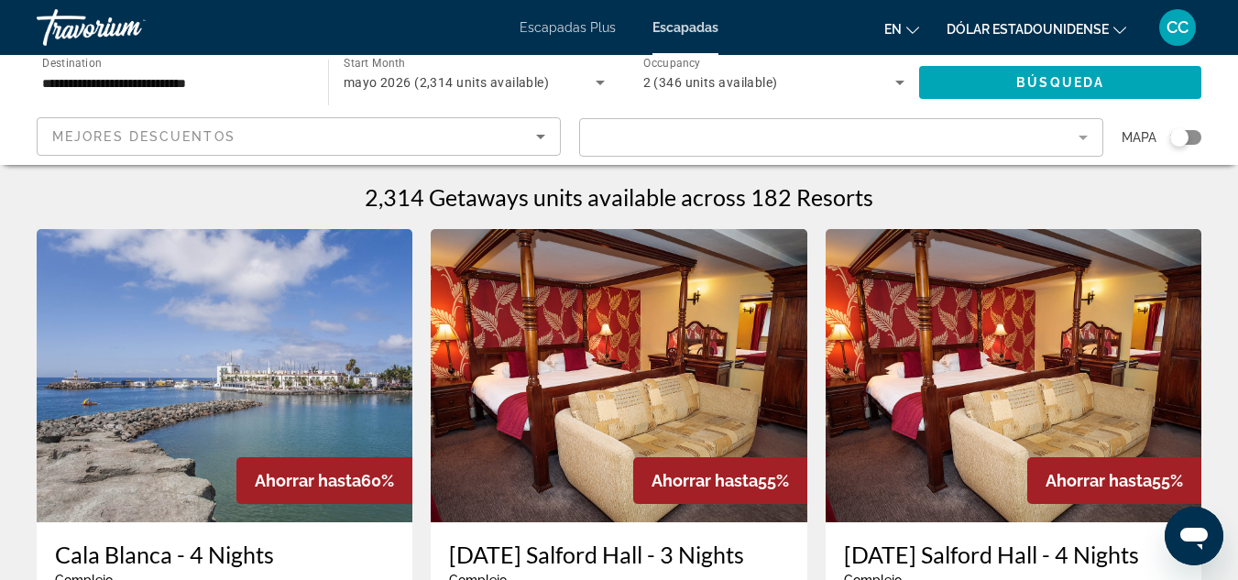
click at [775, 151] on mat-form-field "Filter" at bounding box center [841, 137] width 524 height 38
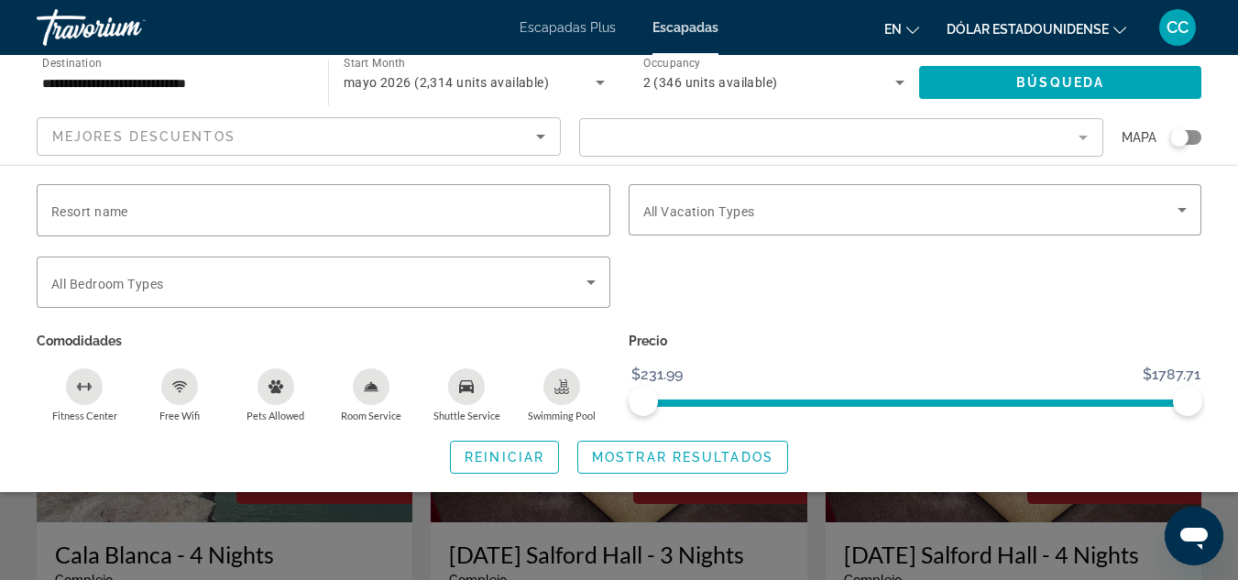
click at [1175, 141] on div "Search widget" at bounding box center [1179, 137] width 18 height 18
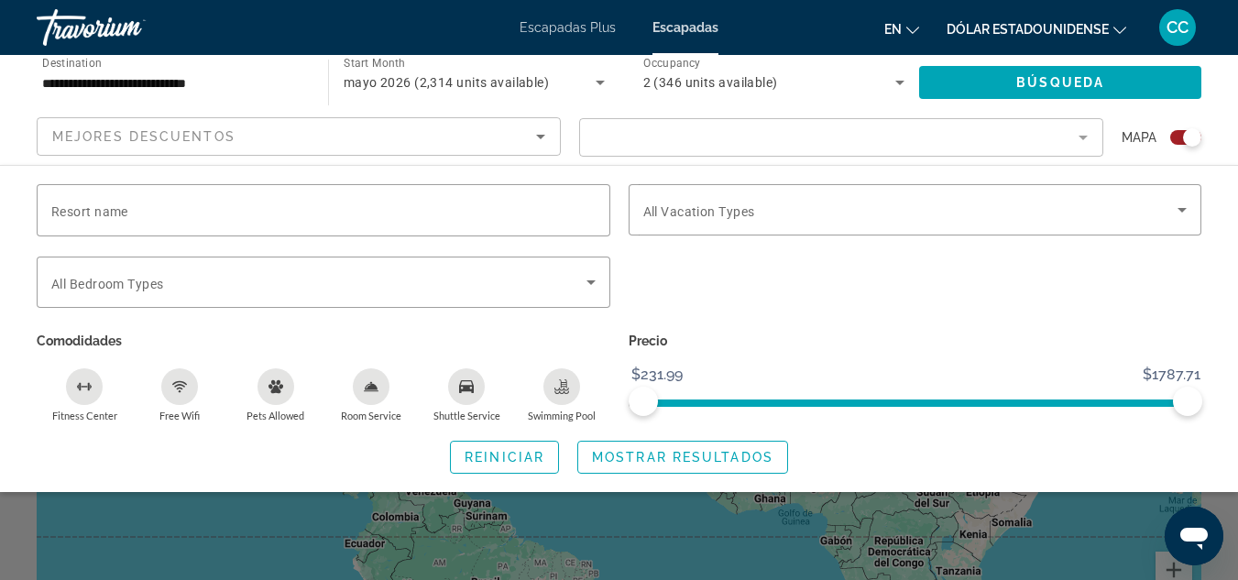
scroll to position [110, 0]
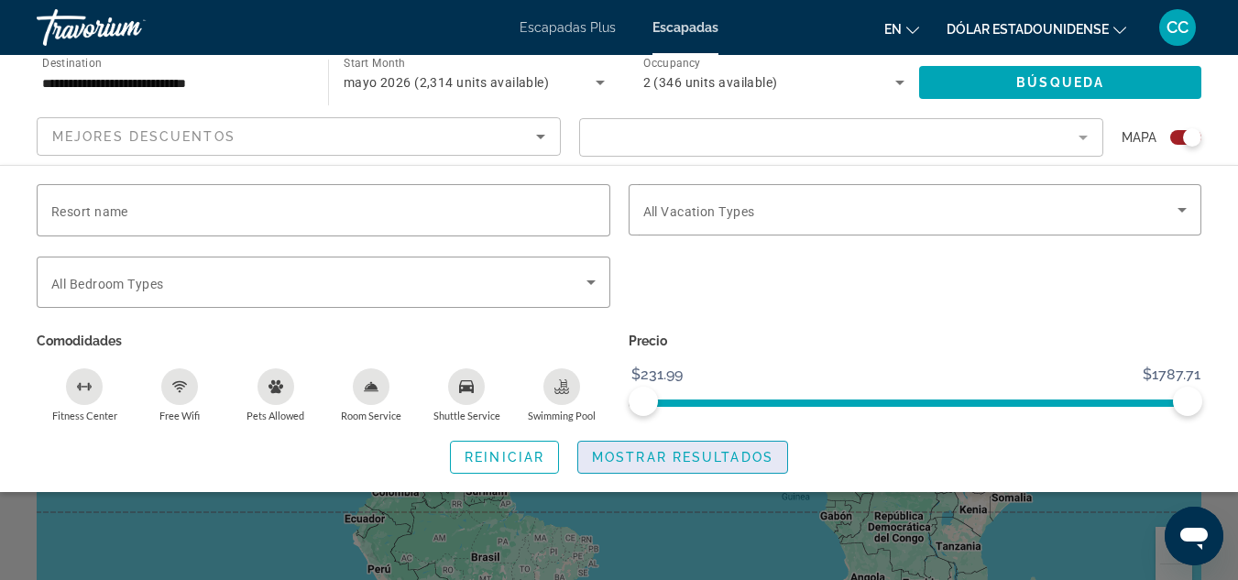
click at [661, 450] on span "Mostrar resultados" at bounding box center [682, 457] width 181 height 15
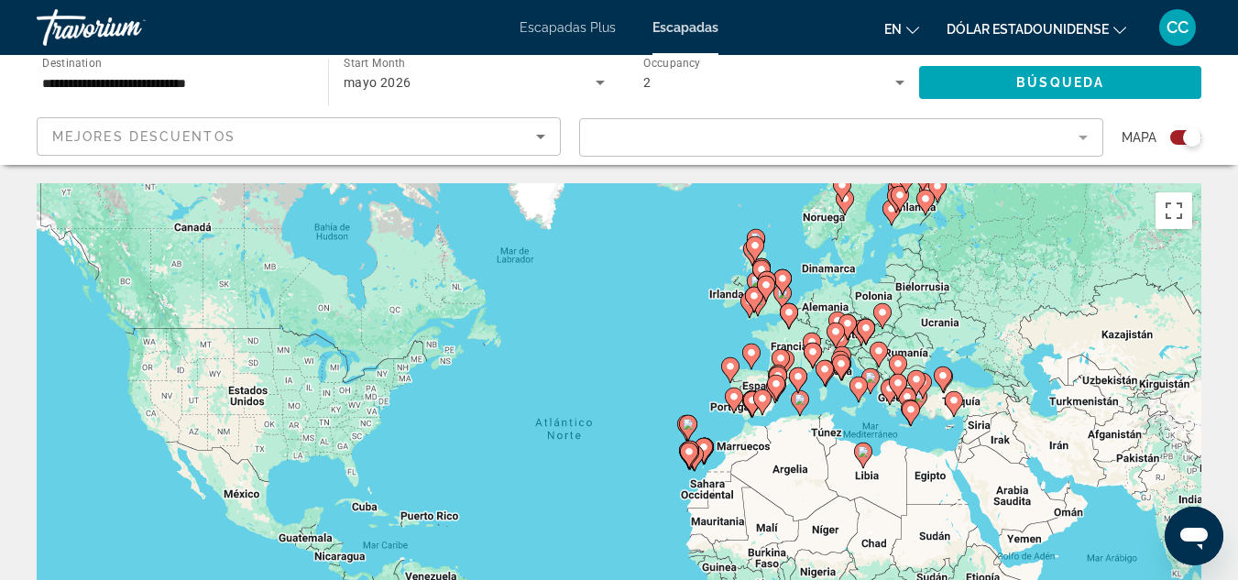
click at [706, 444] on image "Contenido principal" at bounding box center [703, 447] width 11 height 11
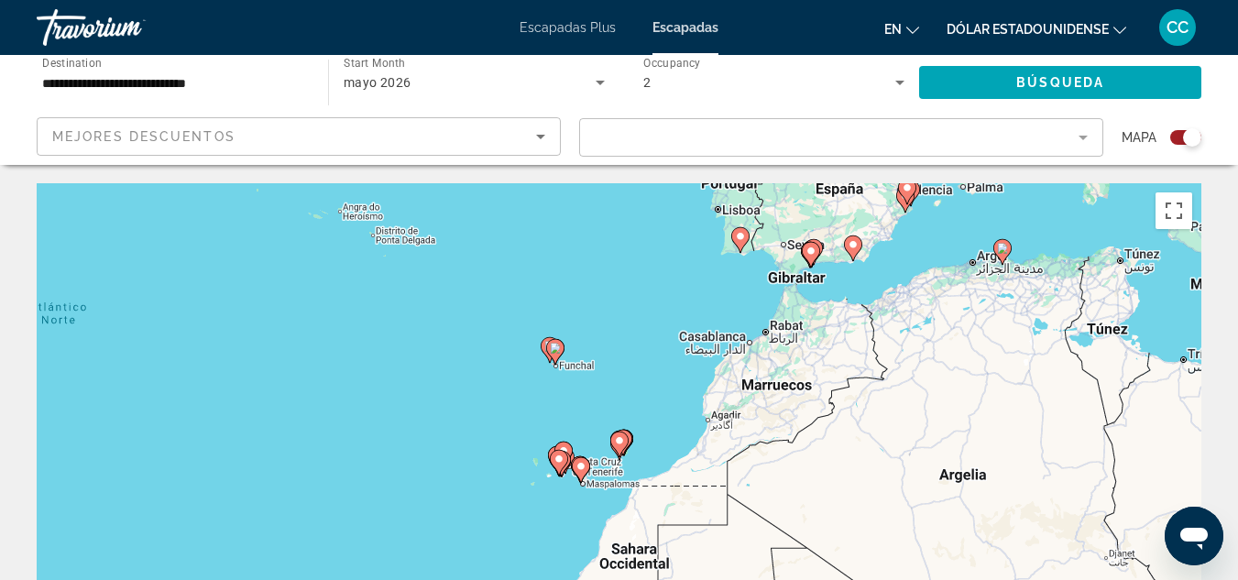
click at [619, 442] on image "Contenido principal" at bounding box center [619, 440] width 11 height 11
type input "**********"
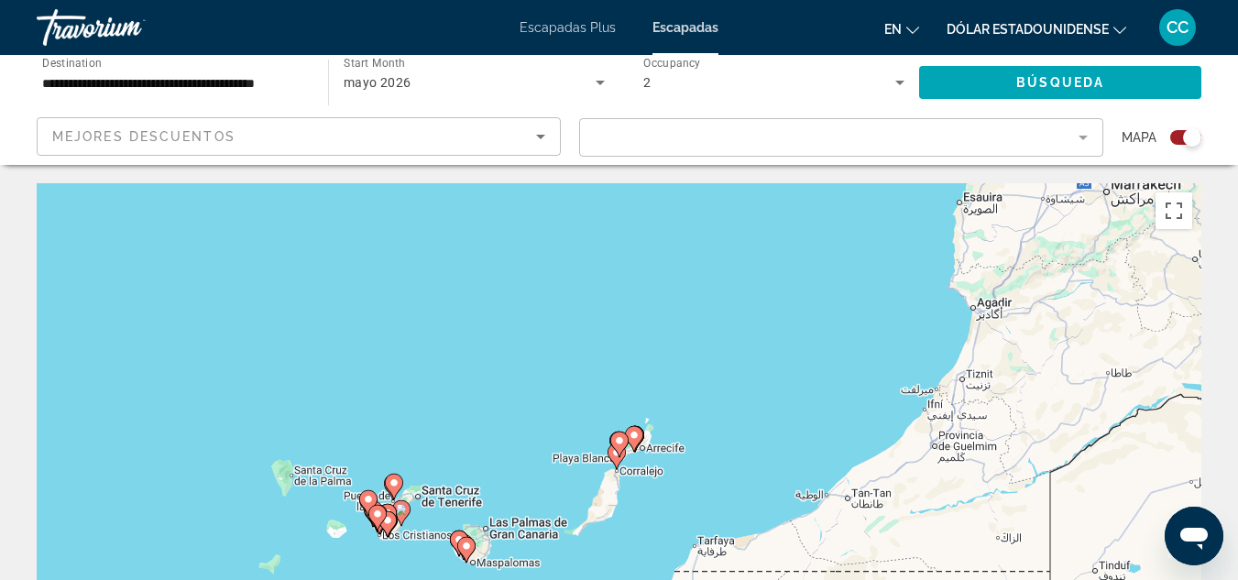
click at [453, 533] on icon "Contenido principal" at bounding box center [459, 544] width 18 height 26
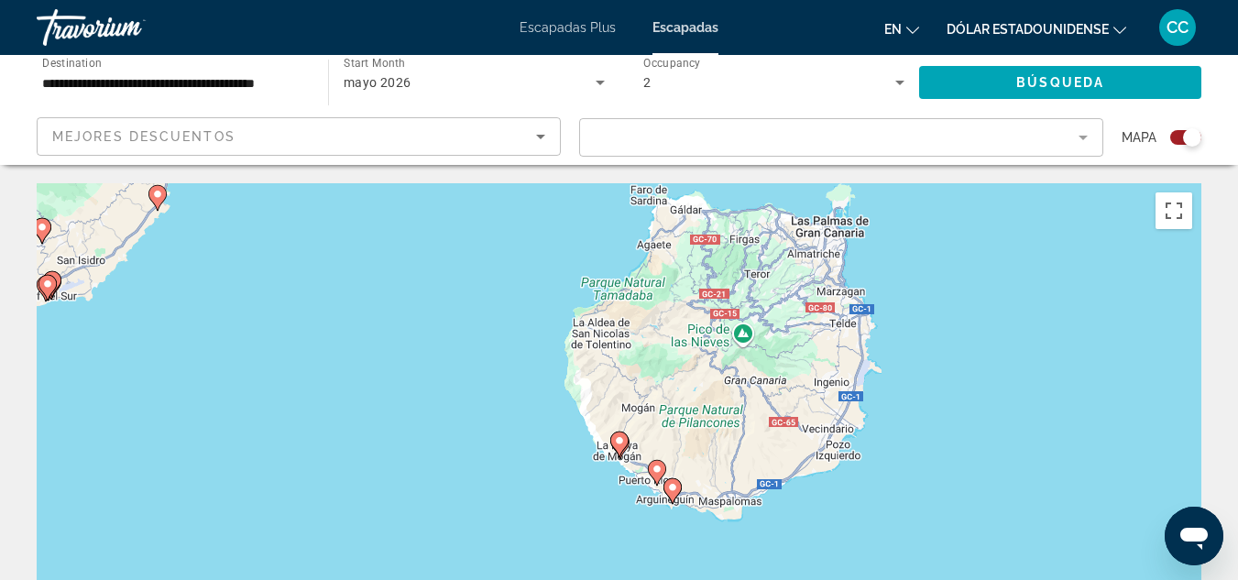
click at [1194, 138] on div "Search widget" at bounding box center [1192, 137] width 18 height 18
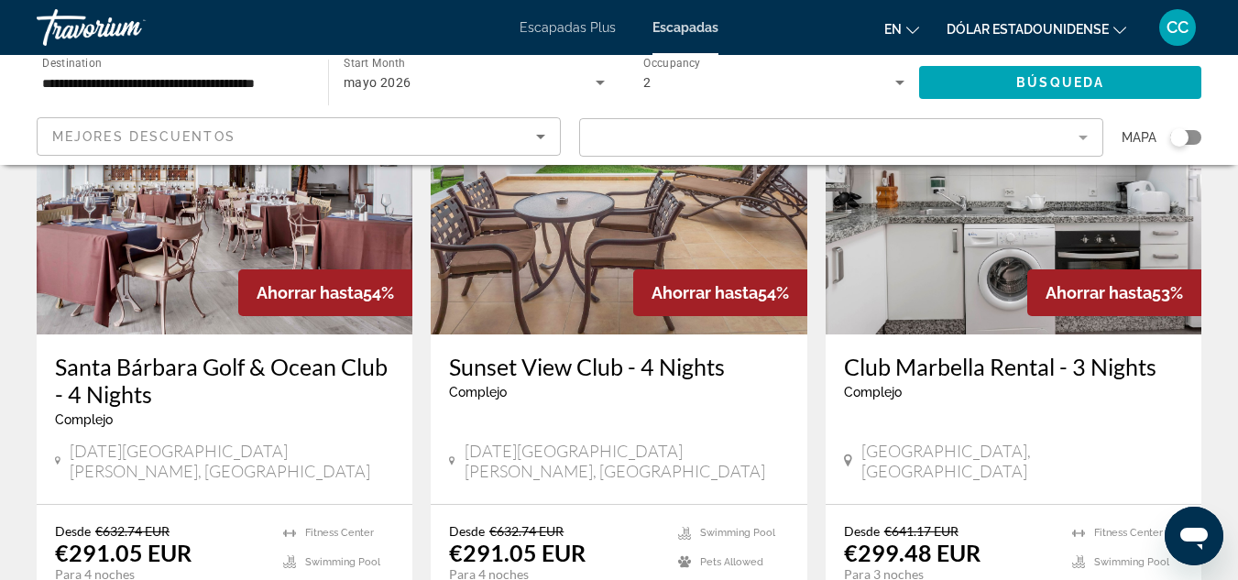
scroll to position [830, 0]
click at [1076, 137] on mat-form-field "Filter" at bounding box center [841, 137] width 524 height 38
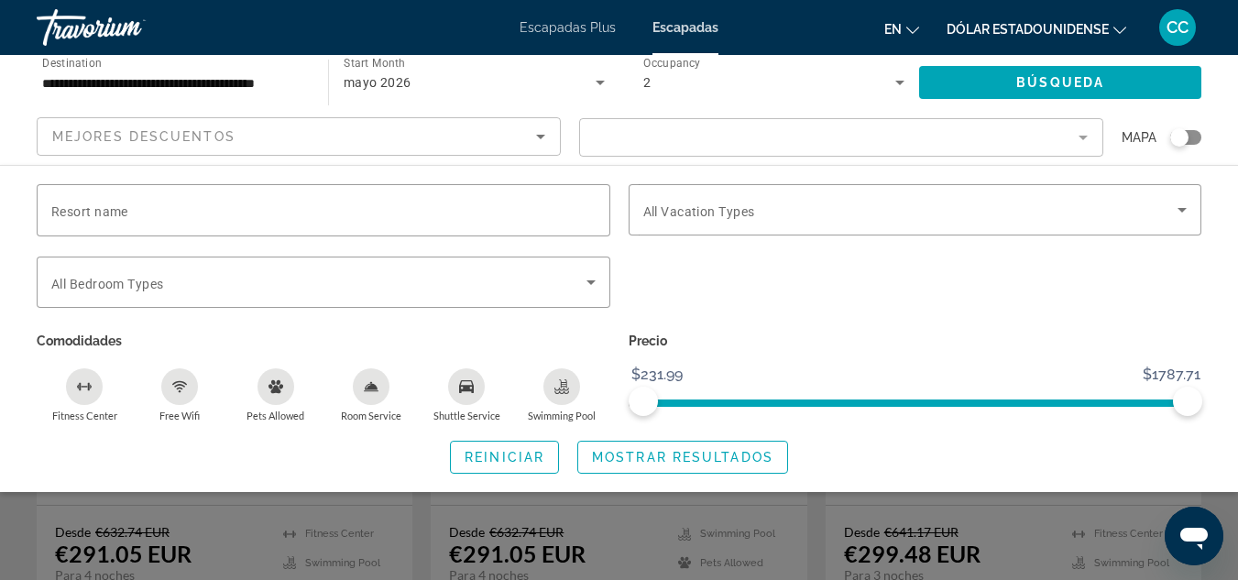
click at [1076, 137] on mat-form-field "Filter" at bounding box center [841, 137] width 524 height 38
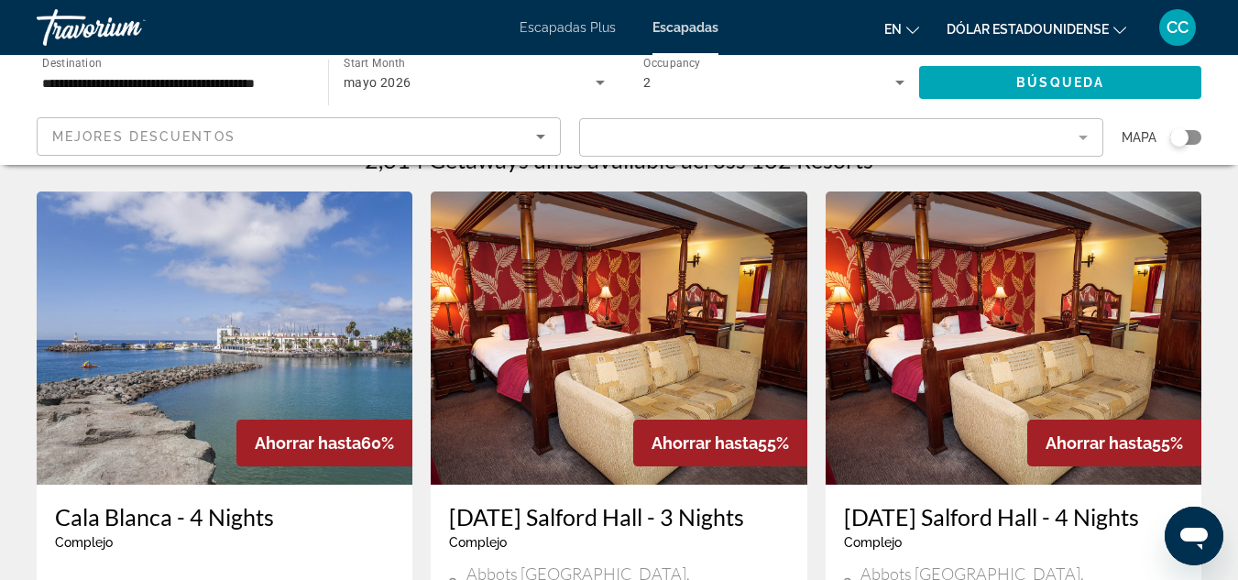
scroll to position [0, 0]
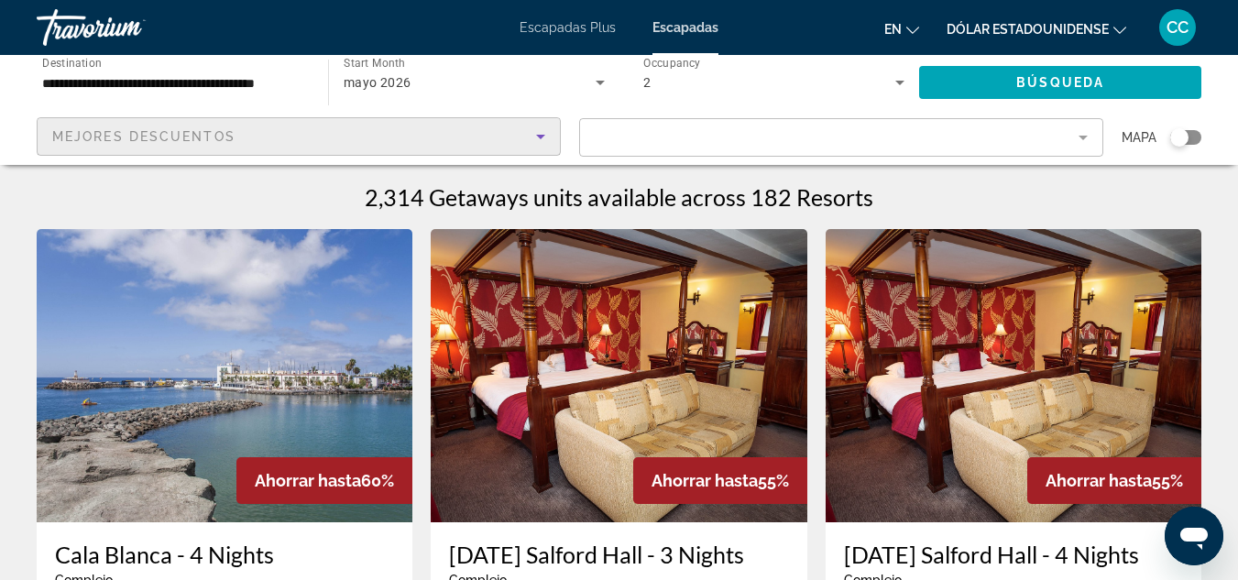
click at [540, 137] on icon "Sort by" at bounding box center [540, 137] width 9 height 5
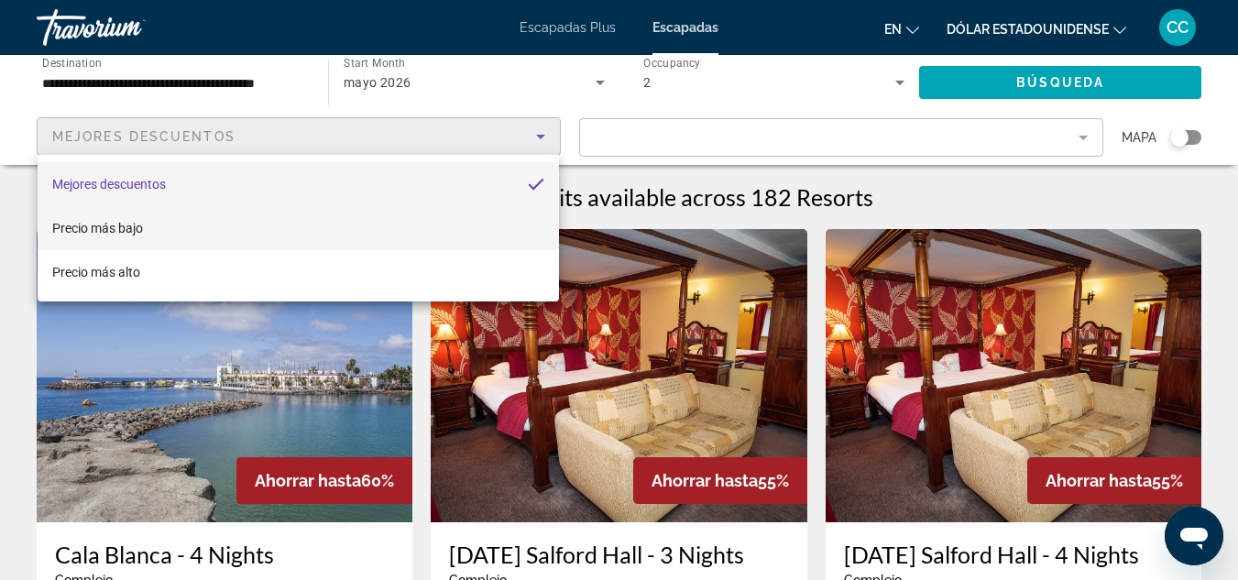
click at [368, 220] on mat-option "Precio más bajo" at bounding box center [298, 228] width 521 height 44
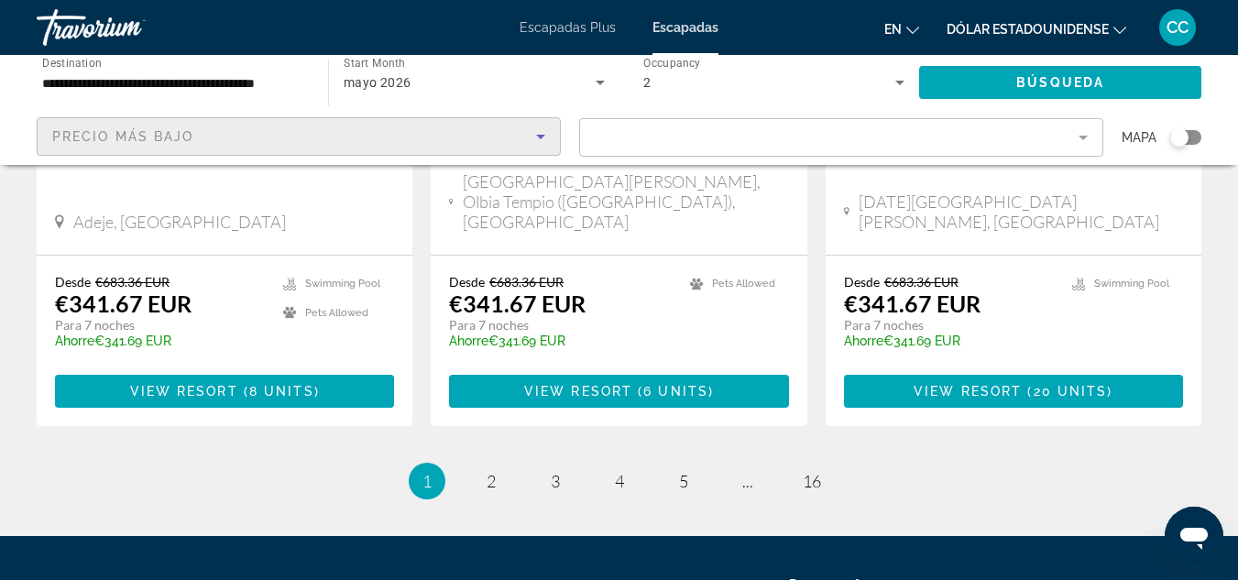
scroll to position [2495, 0]
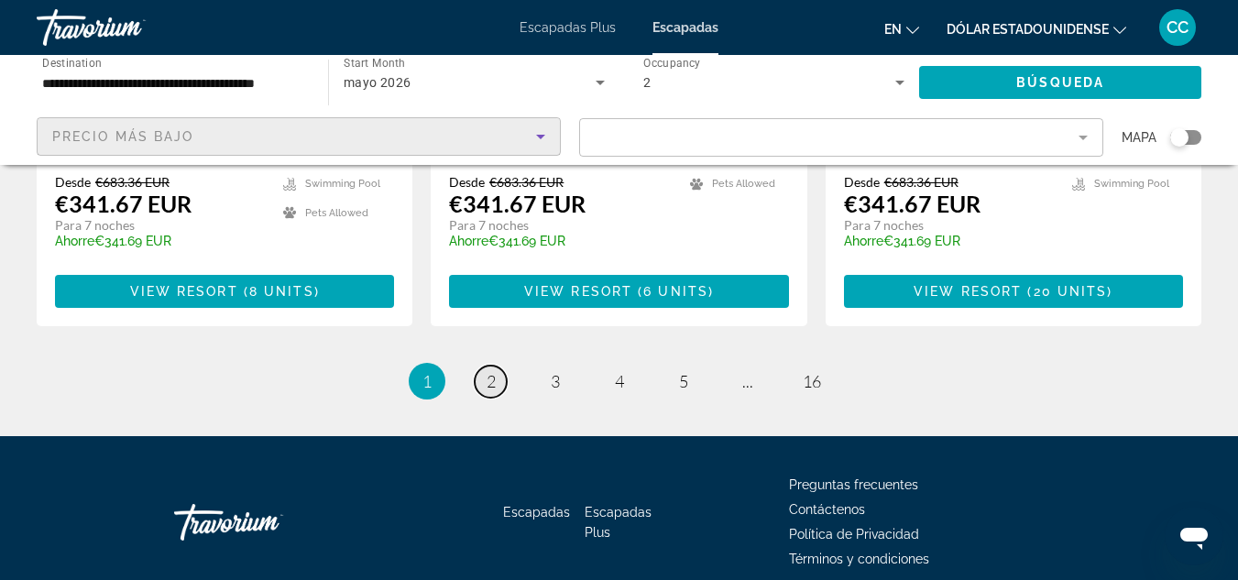
click at [495, 371] on span "2" at bounding box center [491, 381] width 9 height 20
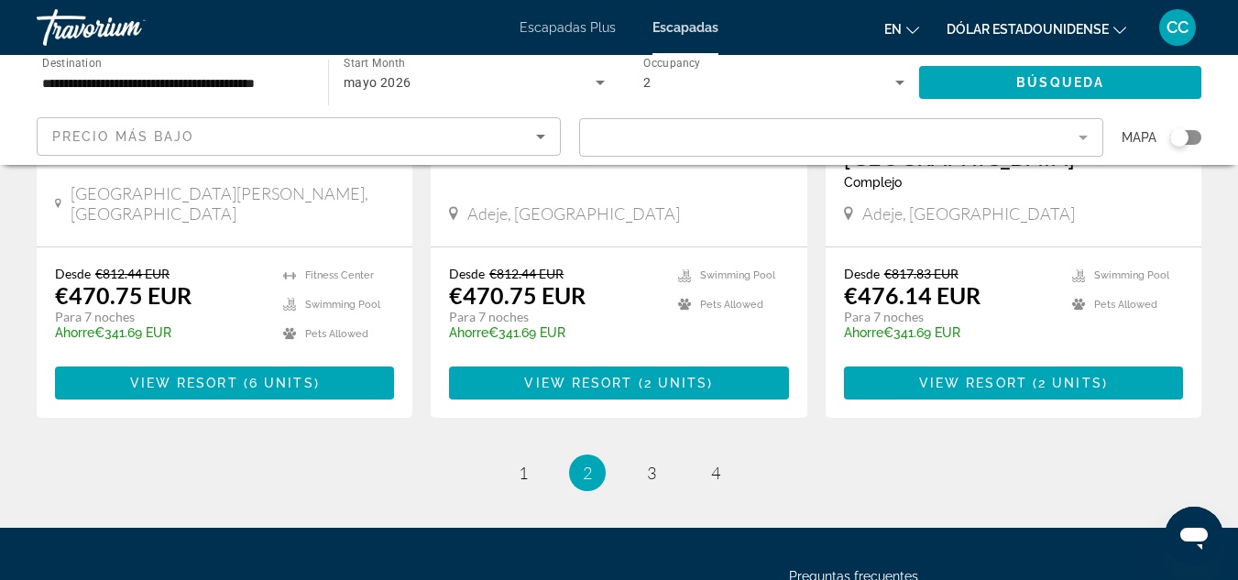
scroll to position [2346, 0]
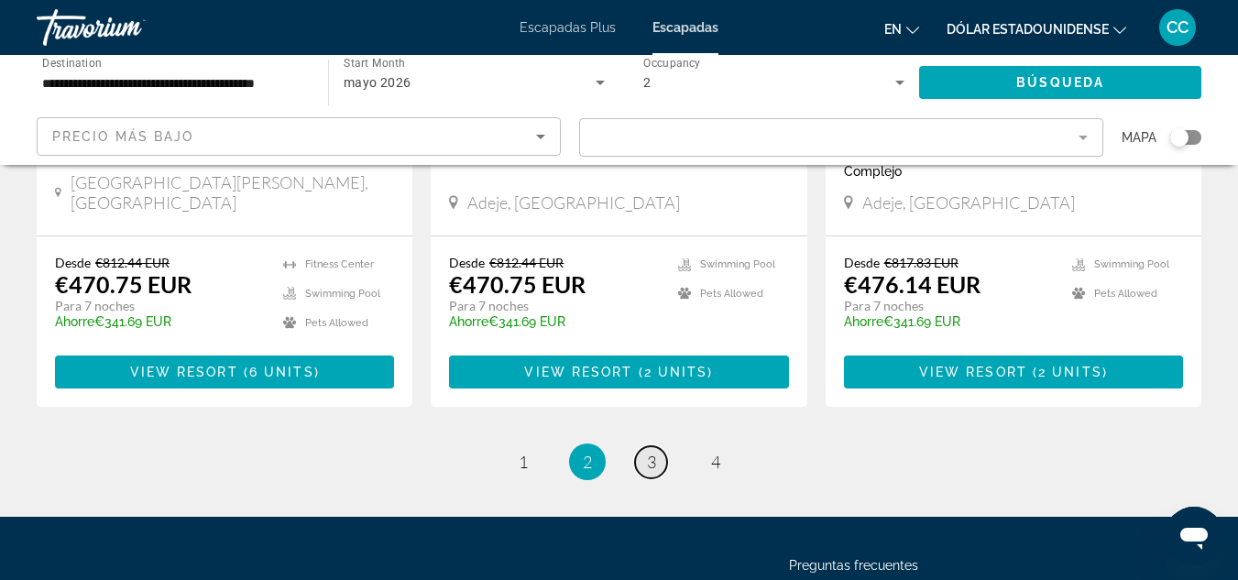
click at [653, 452] on span "3" at bounding box center [651, 462] width 9 height 20
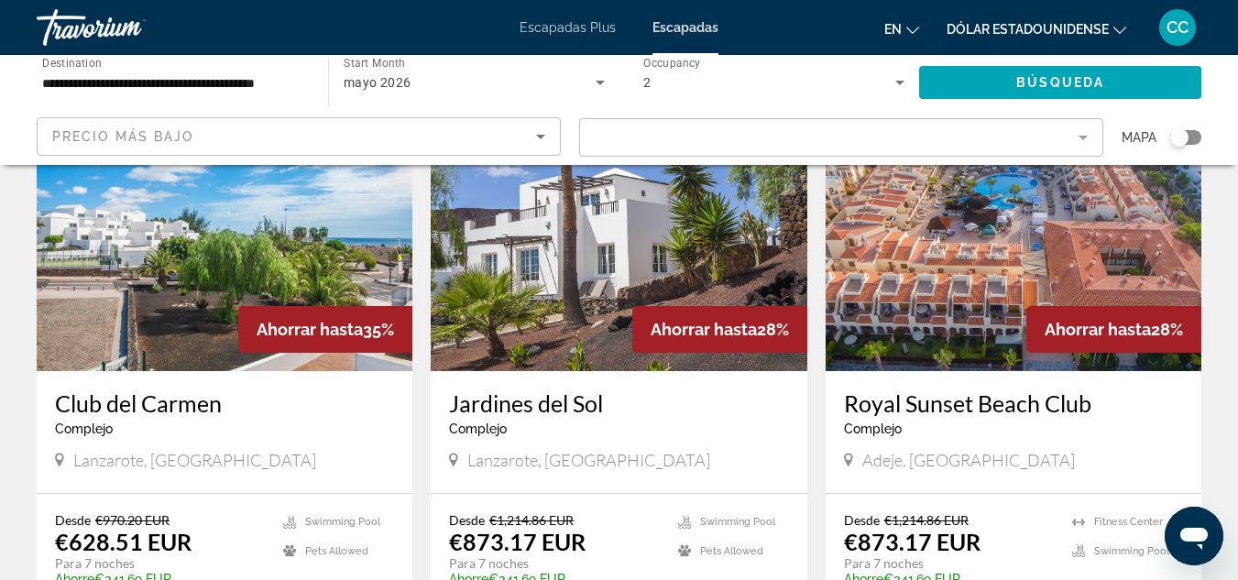
scroll to position [2090, 0]
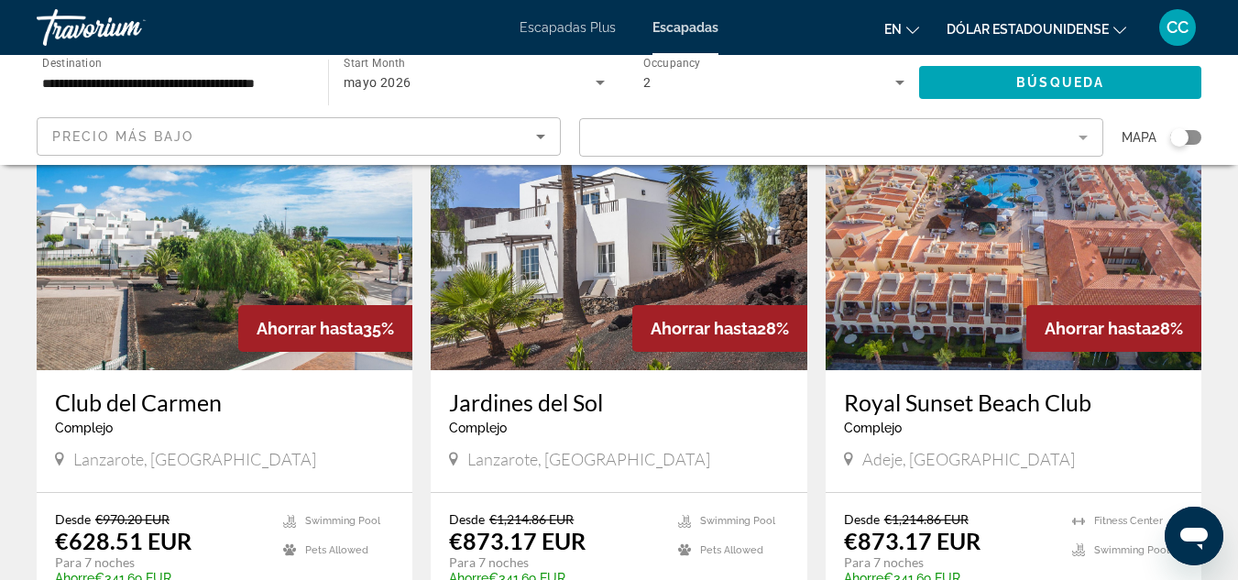
click at [574, 22] on font "Escapadas Plus" at bounding box center [568, 27] width 96 height 15
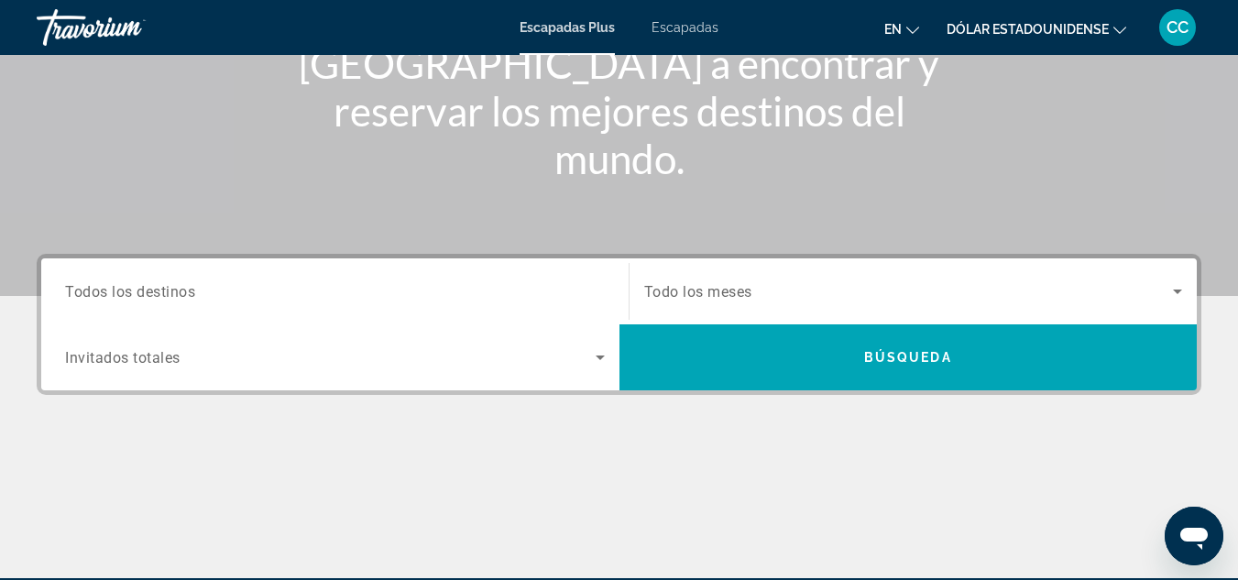
scroll to position [257, 0]
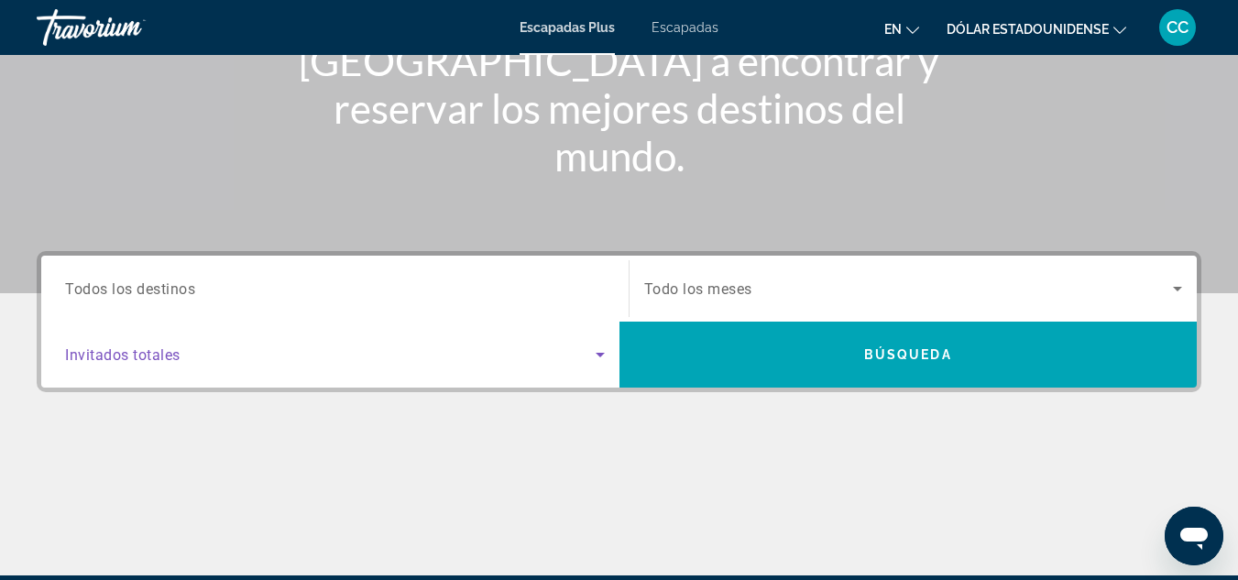
click at [351, 358] on span "Search widget" at bounding box center [330, 355] width 531 height 22
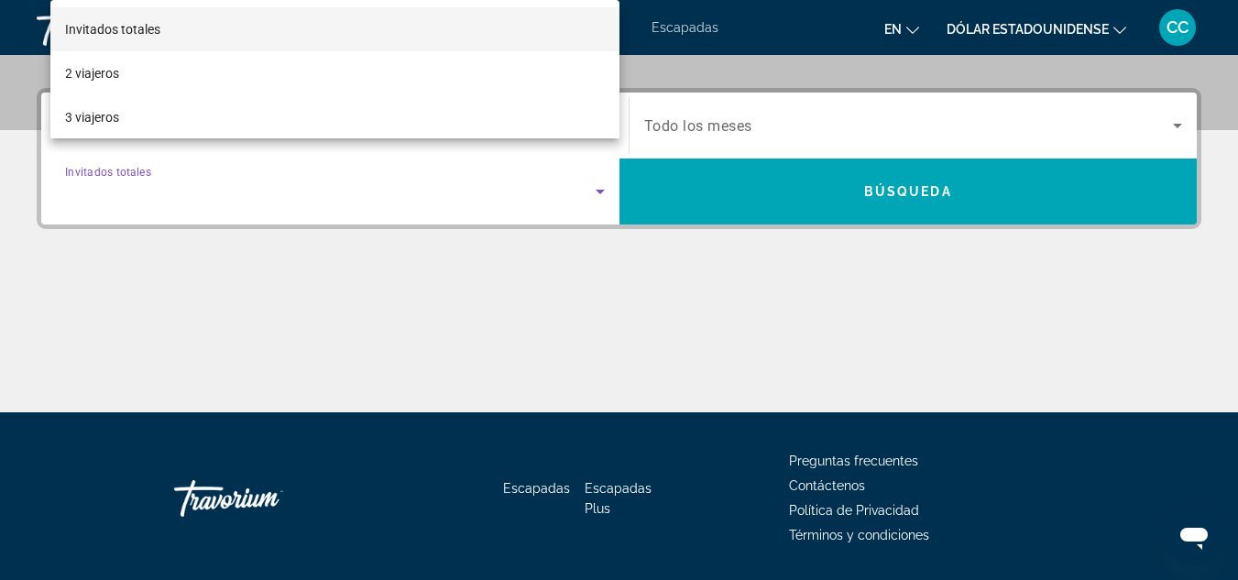
scroll to position [448, 0]
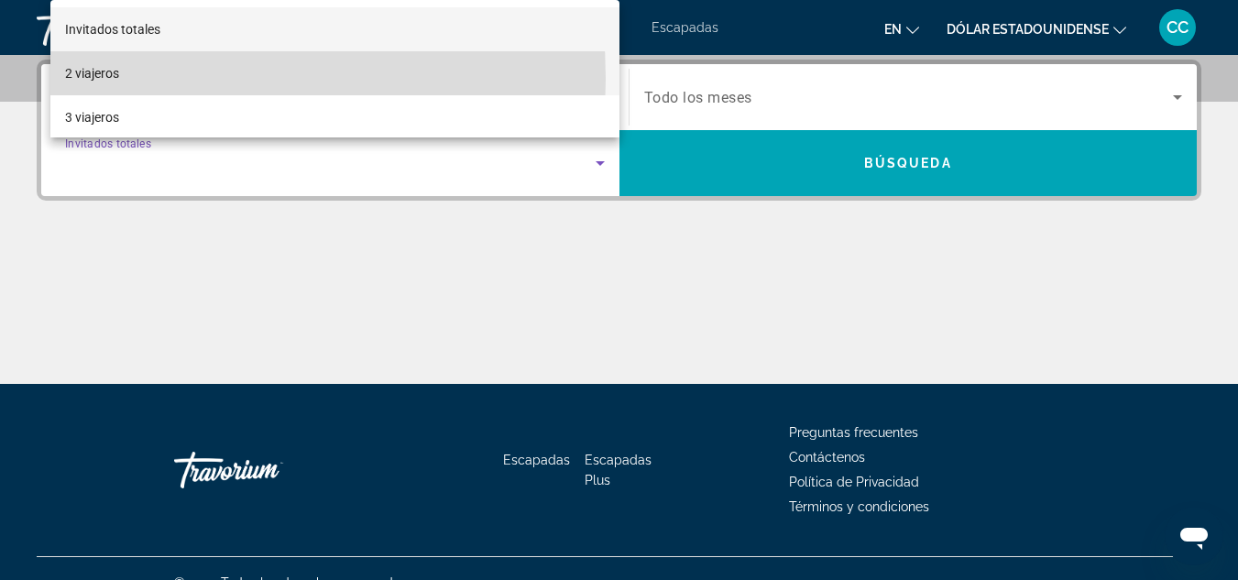
click at [90, 79] on font "2 viajeros" at bounding box center [92, 73] width 54 height 15
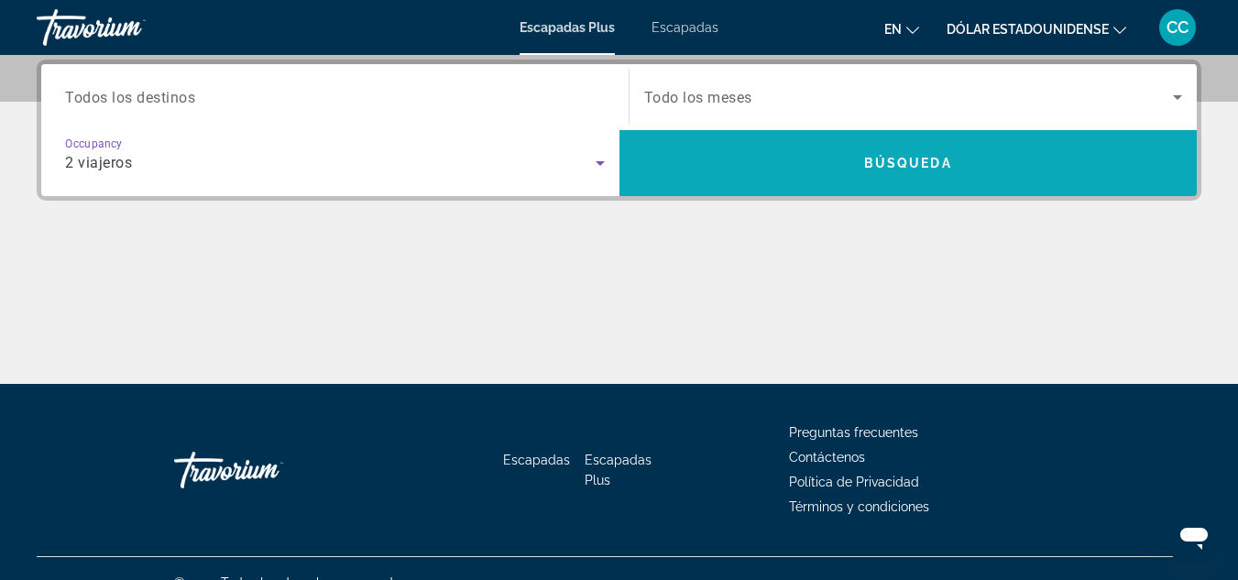
click at [805, 175] on span "Search widget" at bounding box center [909, 163] width 578 height 44
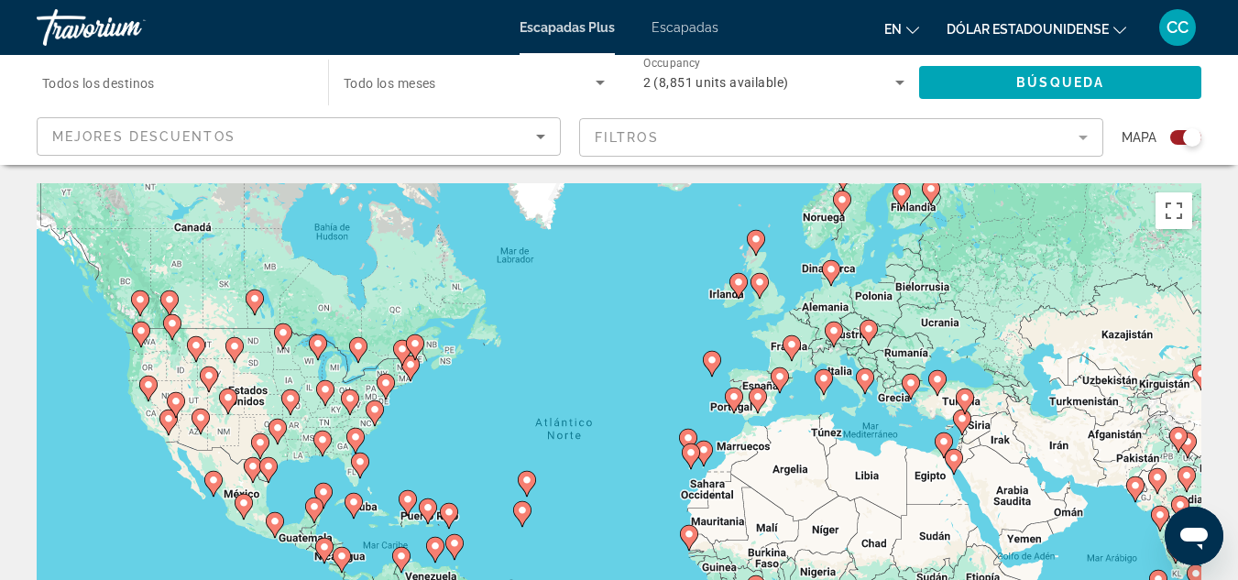
click at [703, 458] on icon "Contenido principal" at bounding box center [703, 454] width 16 height 24
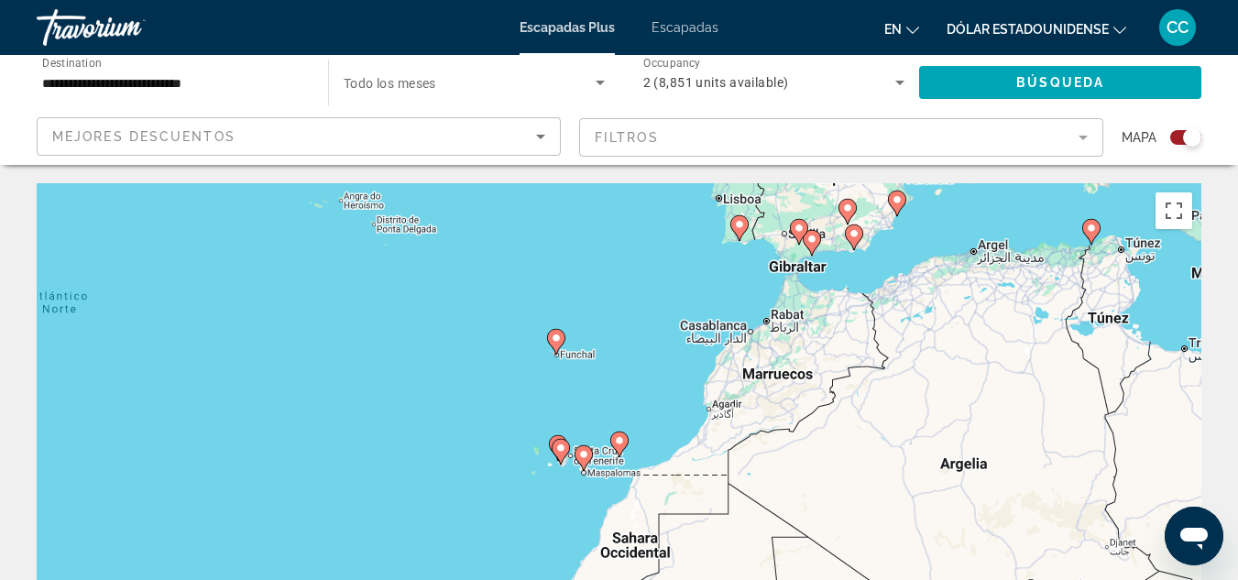
click at [620, 448] on icon "Contenido principal" at bounding box center [618, 445] width 16 height 24
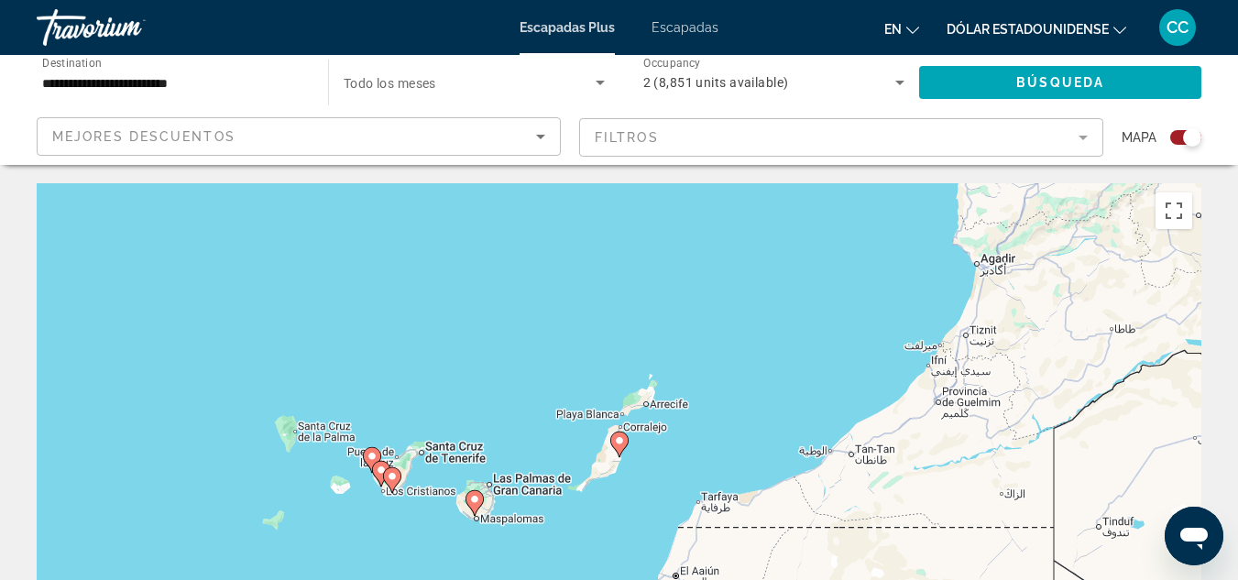
click at [476, 499] on image "Contenido principal" at bounding box center [474, 499] width 11 height 11
type input "**********"
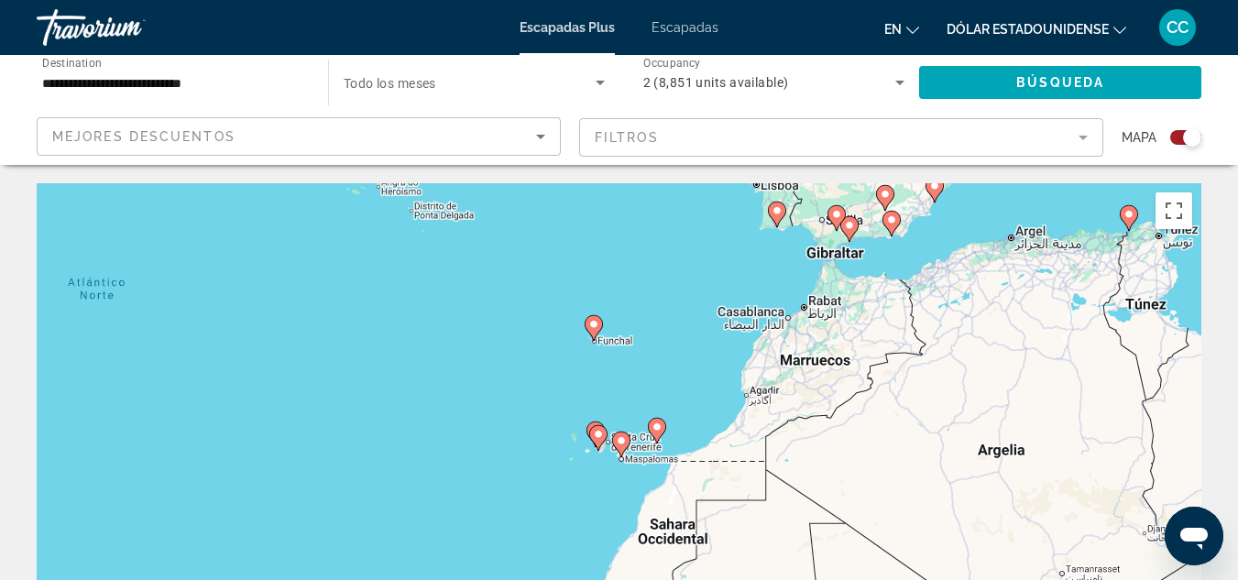
click at [1185, 137] on div "Search widget" at bounding box center [1192, 137] width 18 height 18
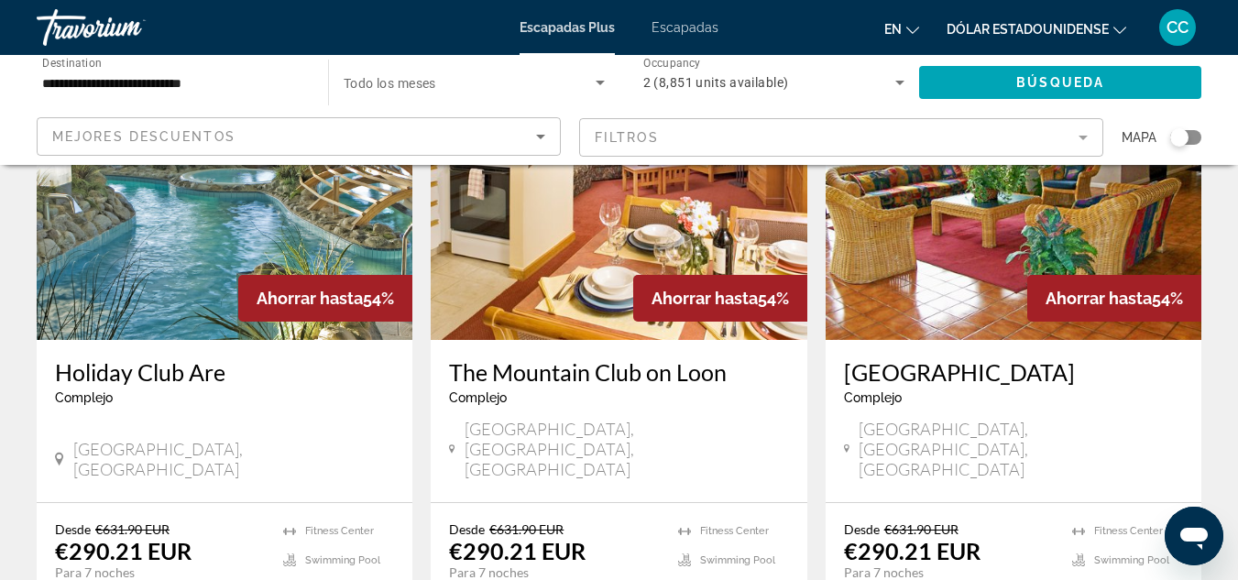
scroll to position [916, 0]
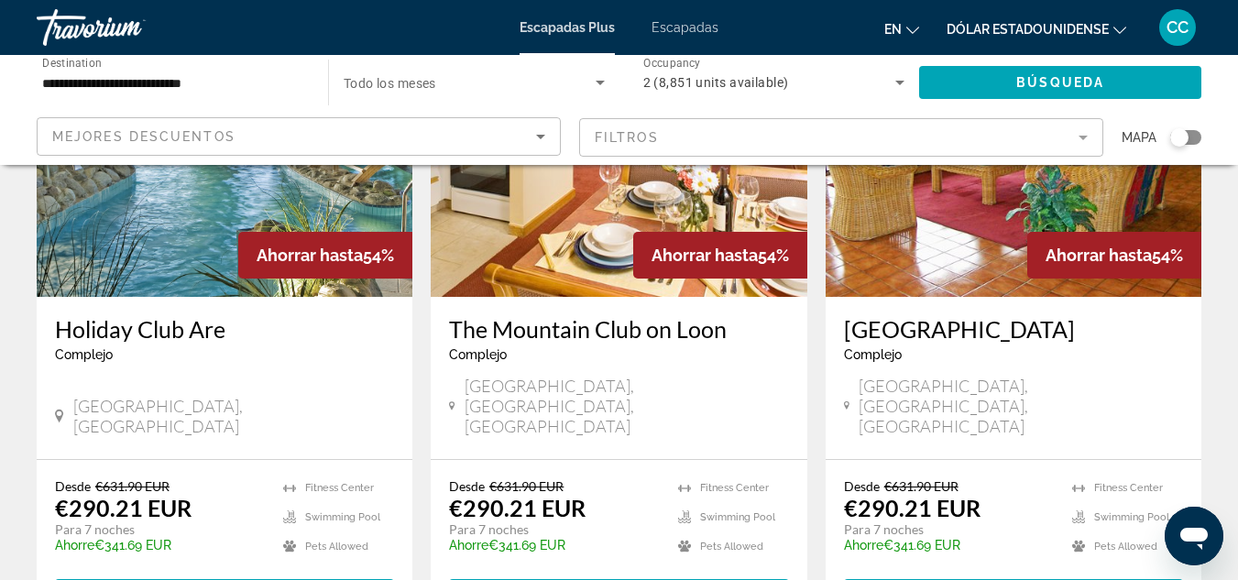
click at [1048, 546] on div "Desde €631.90 EUR €290.21 EUR Para 7 noches Ahorre €341.69 EUR temp 4.2 [GEOGRA…" at bounding box center [1014, 545] width 376 height 170
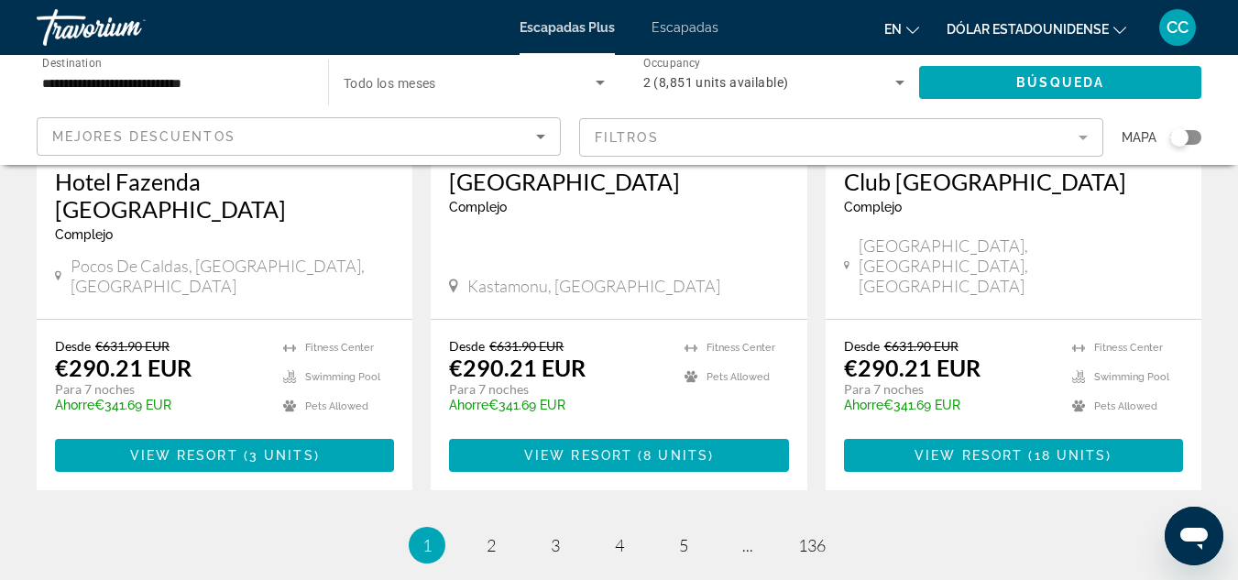
scroll to position [2419, 0]
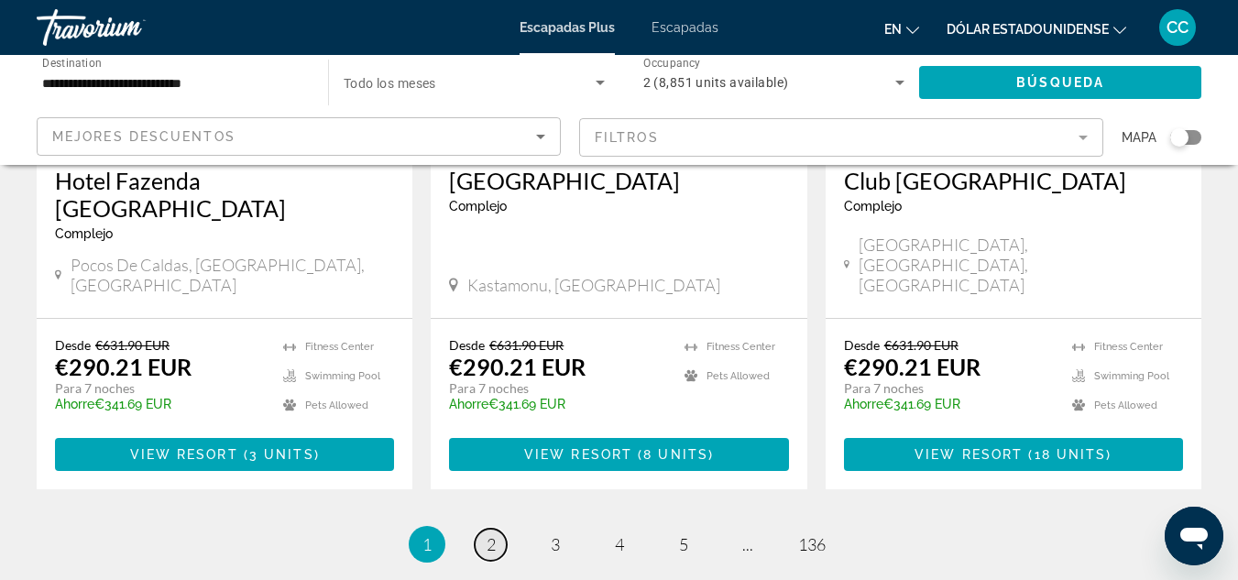
click at [492, 534] on span "2" at bounding box center [491, 544] width 9 height 20
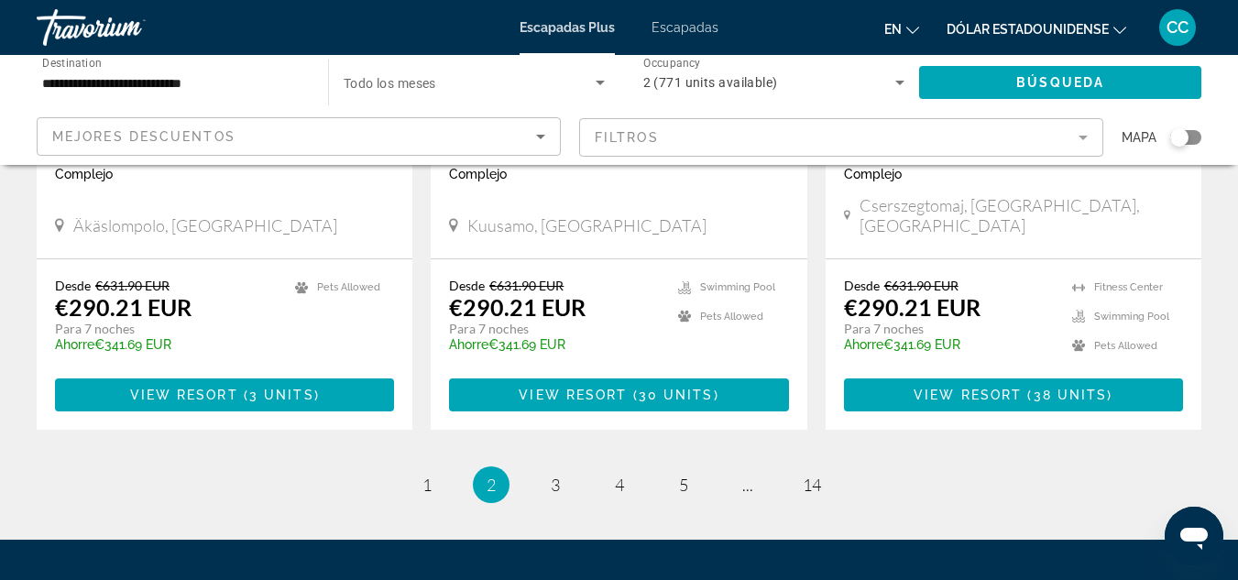
scroll to position [2346, 0]
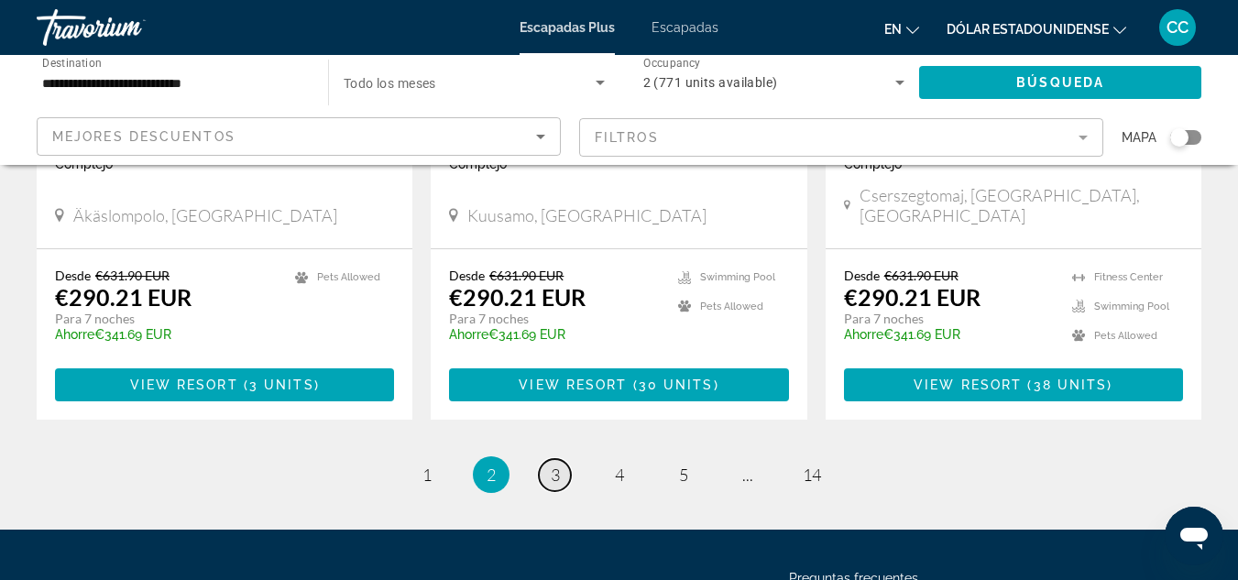
click at [549, 459] on link "page 3" at bounding box center [555, 475] width 32 height 32
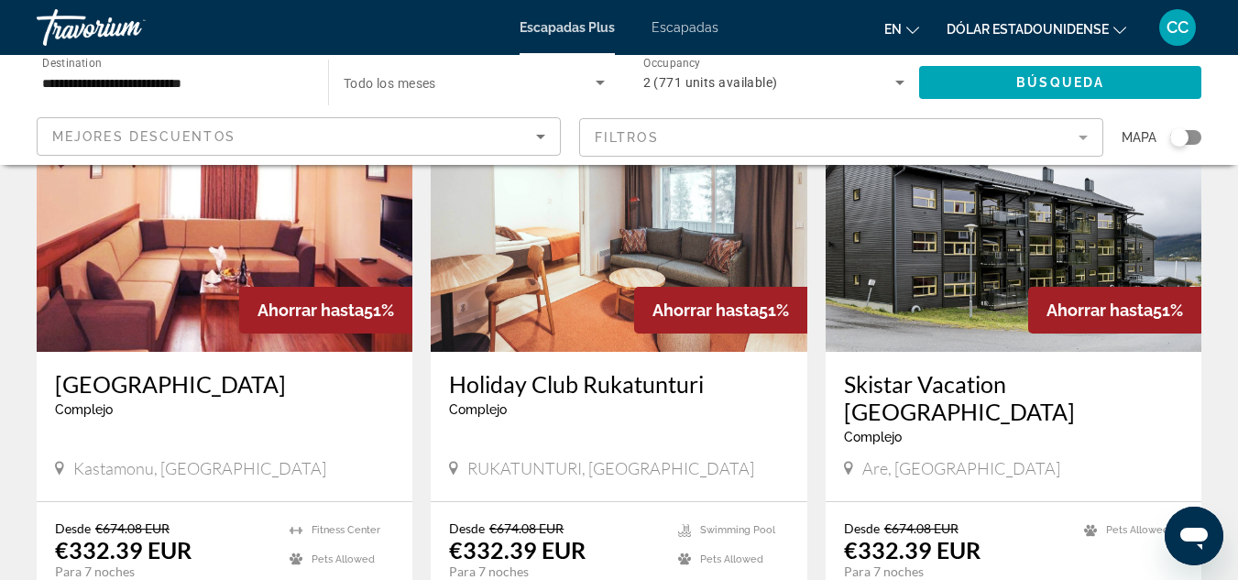
scroll to position [1503, 0]
